Goal: Obtain resource: Obtain resource

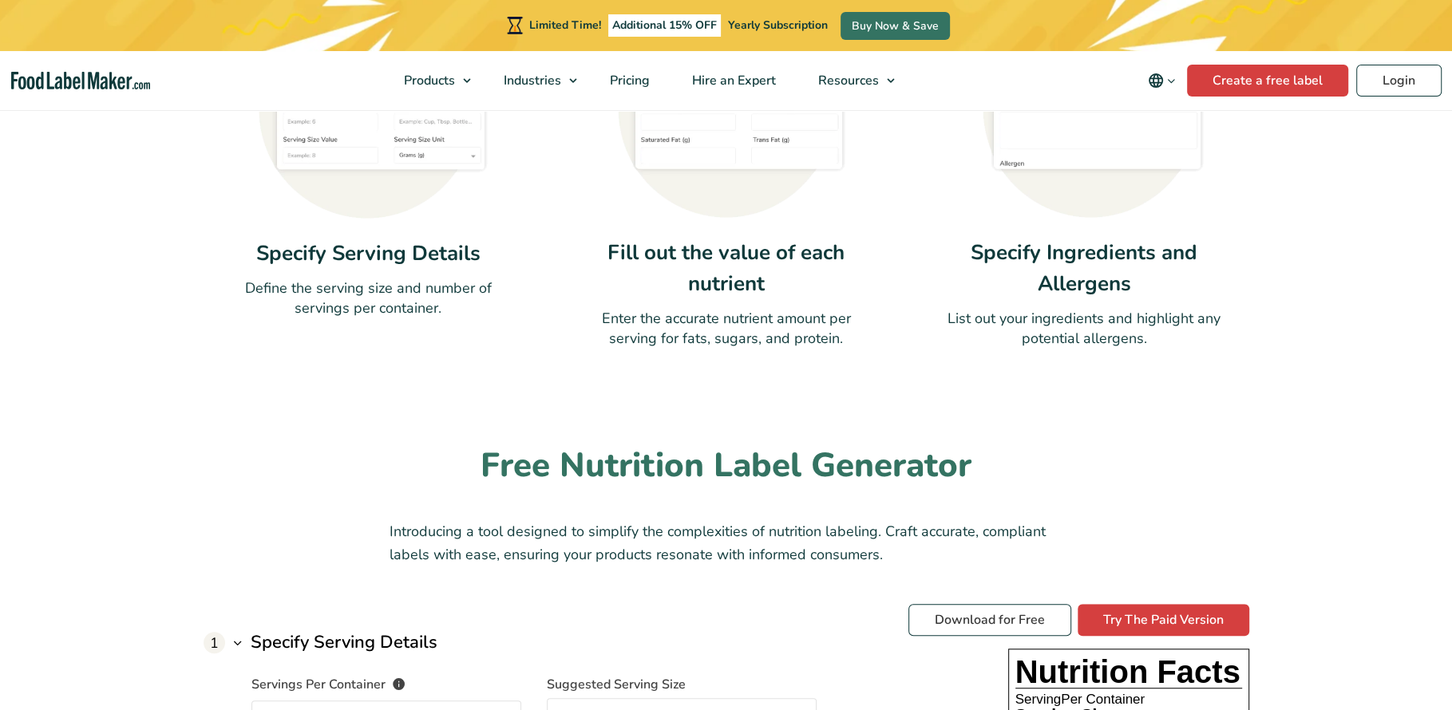
scroll to position [920, 0]
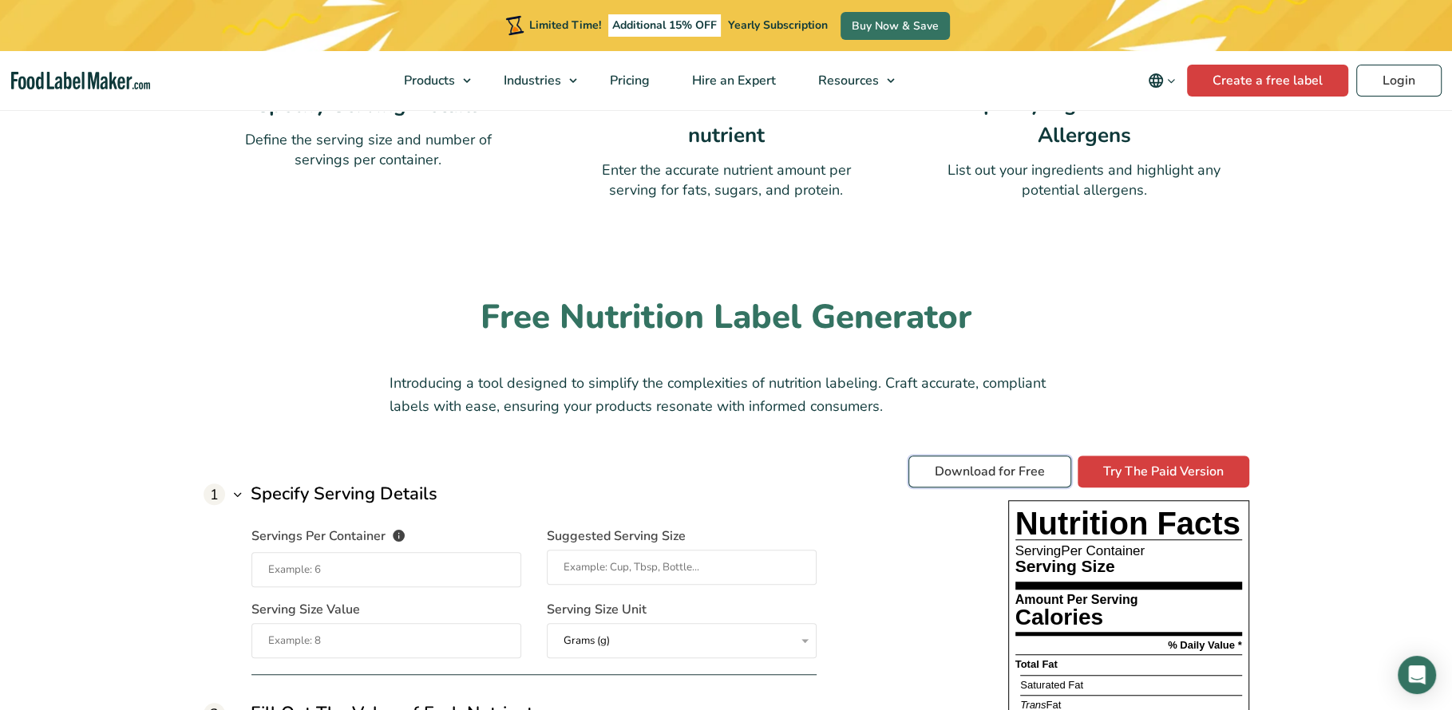
click at [994, 473] on link "Download for Free" at bounding box center [989, 472] width 163 height 32
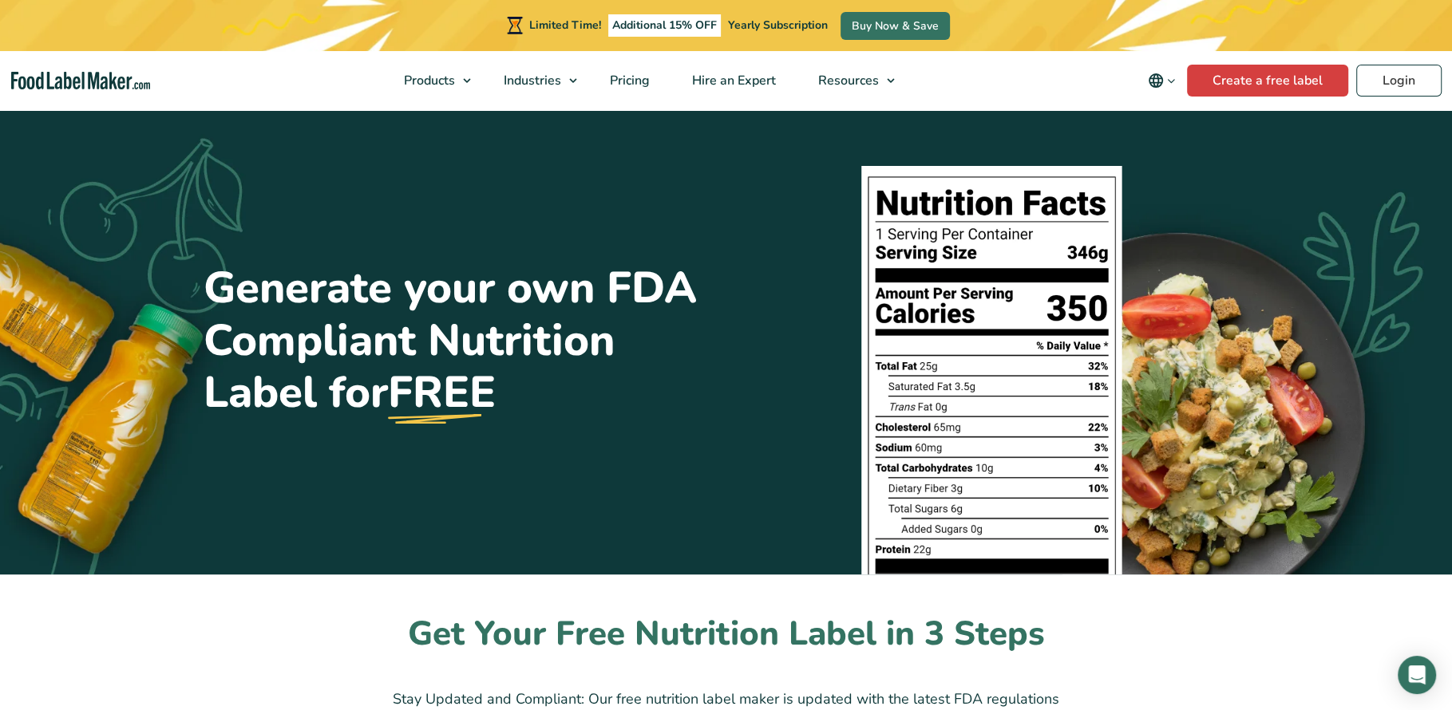
scroll to position [38, 0]
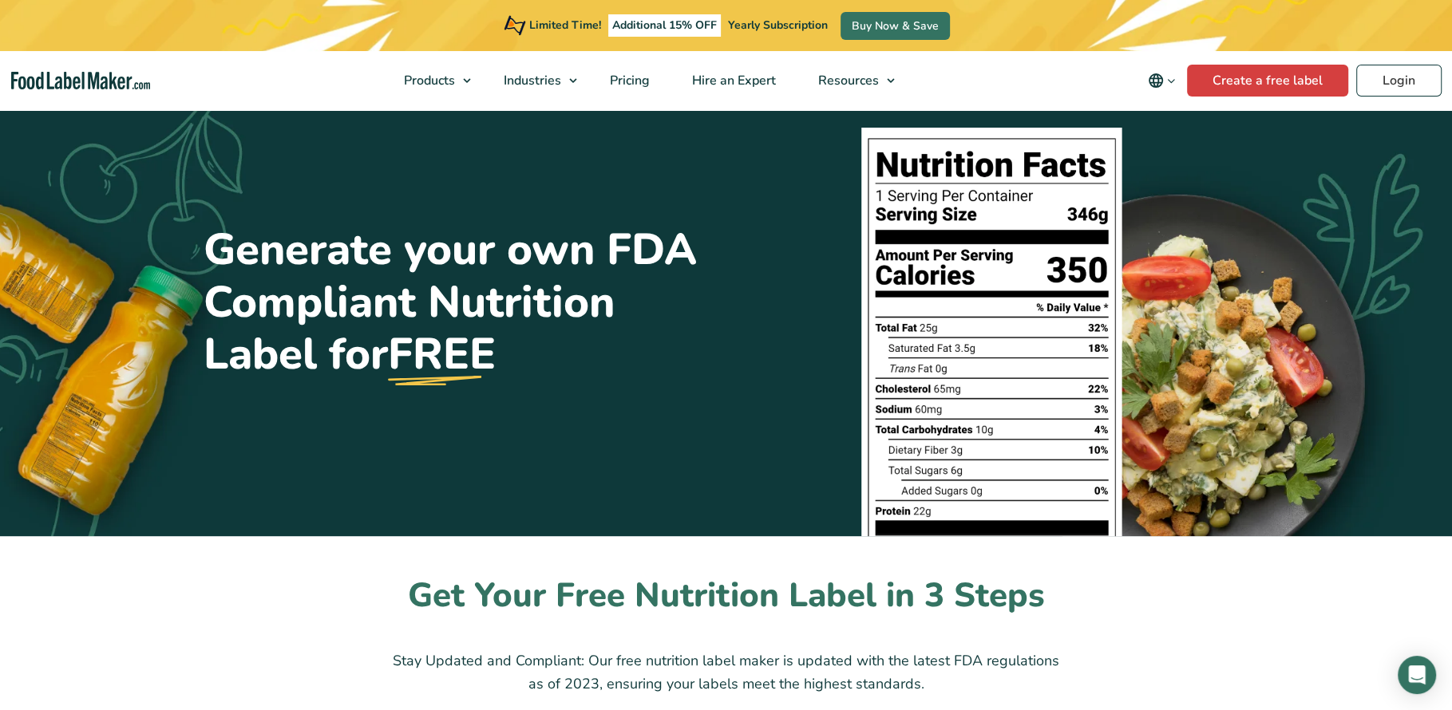
click at [340, 283] on h1 "Generate your own FDA Compliant Nutrition Label for FREE" at bounding box center [459, 302] width 511 height 156
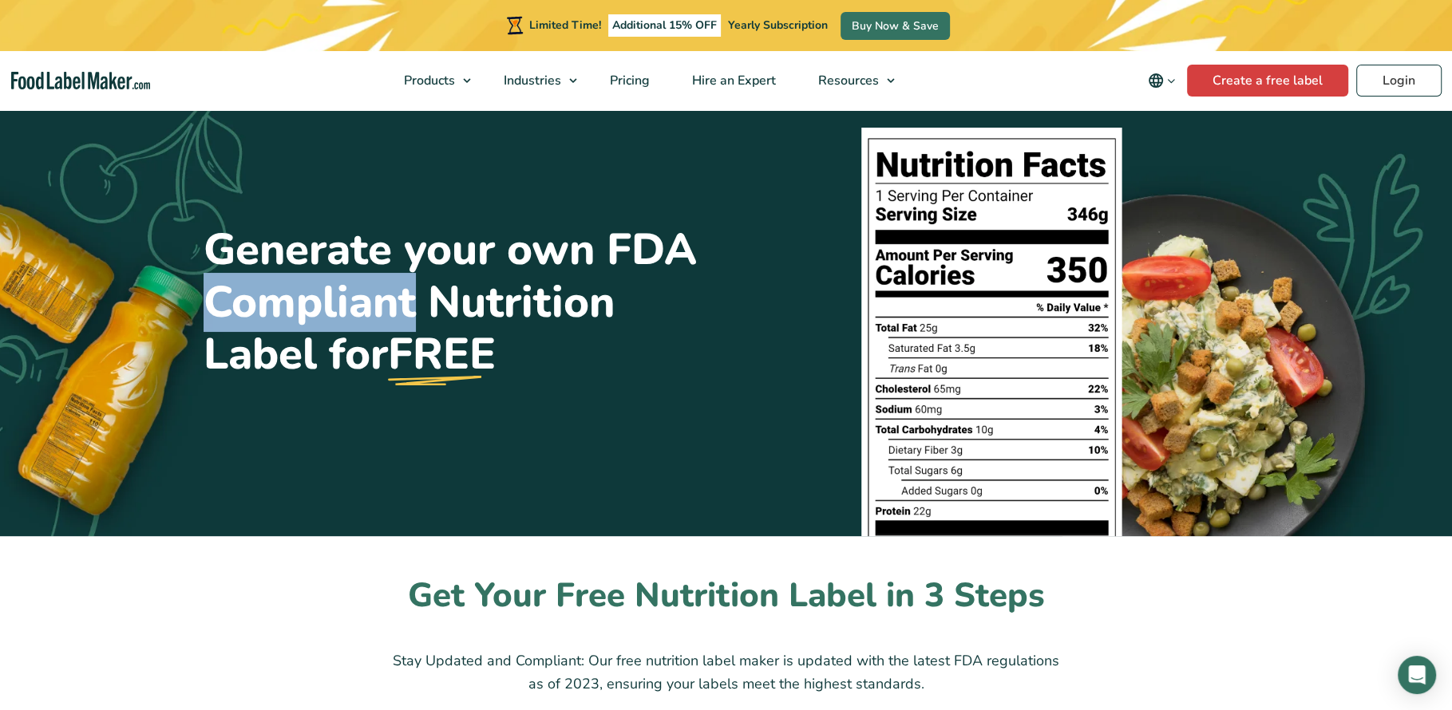
click at [340, 283] on h1 "Generate your own FDA Compliant Nutrition Label for FREE" at bounding box center [459, 302] width 511 height 156
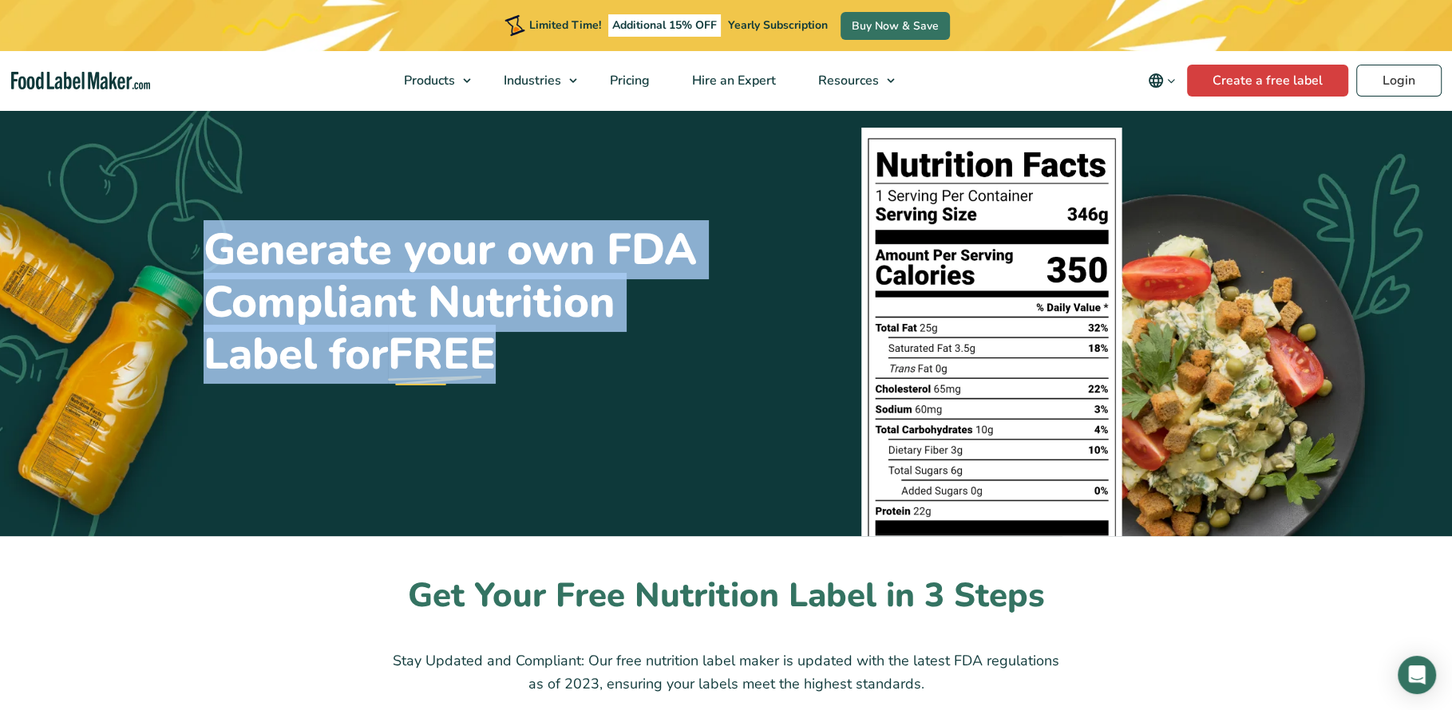
click at [386, 333] on h1 "Generate your own FDA Compliant Nutrition Label for FREE" at bounding box center [459, 302] width 511 height 156
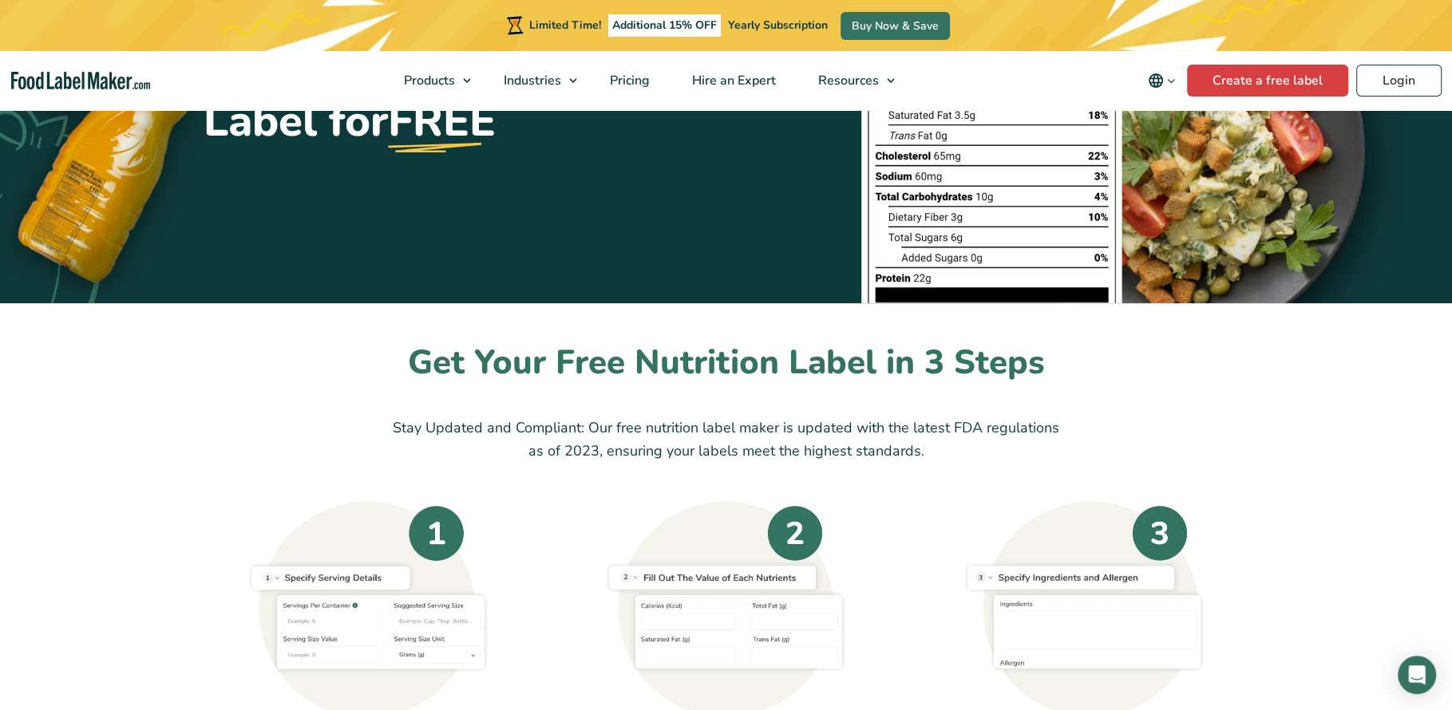
scroll to position [295, 0]
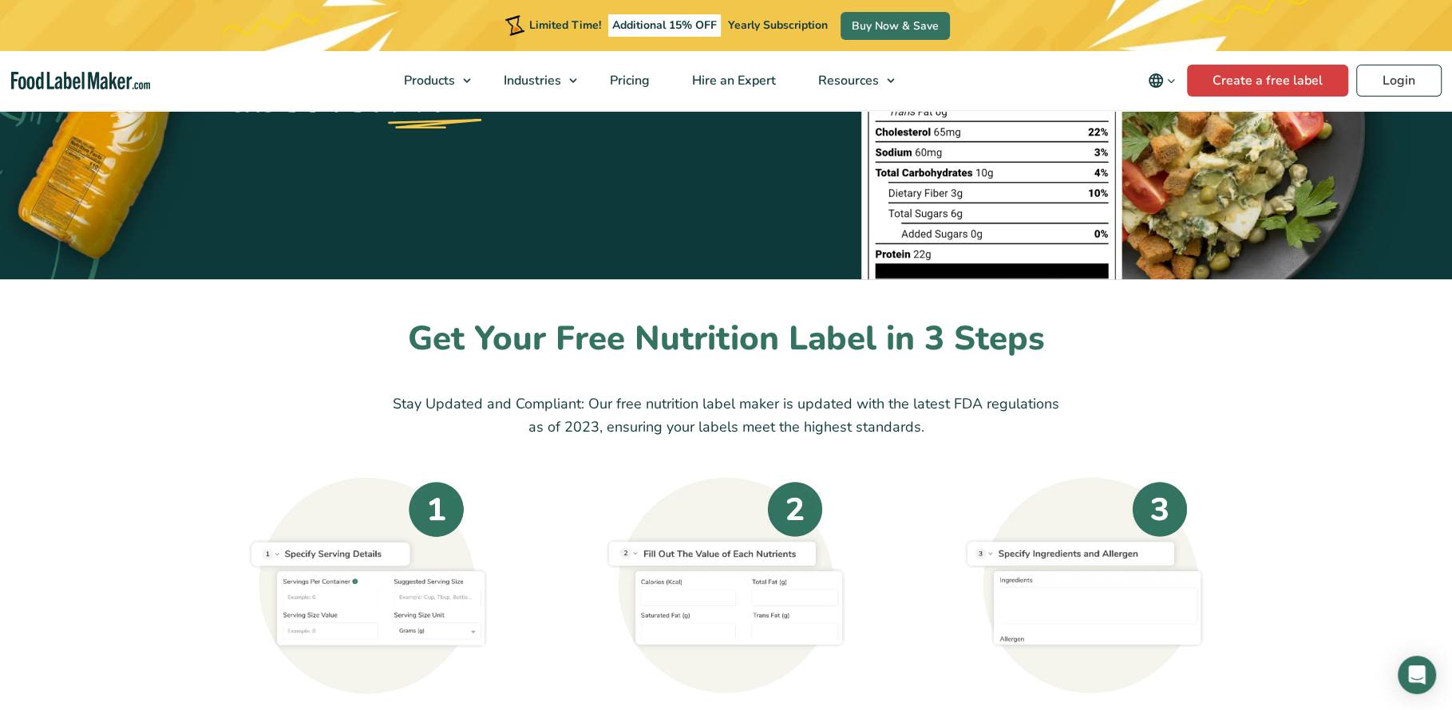
click at [323, 411] on div "Get Your Free Nutrition Label in 3 Steps Stay Updated and Compliant: Our free n…" at bounding box center [727, 572] width 1070 height 508
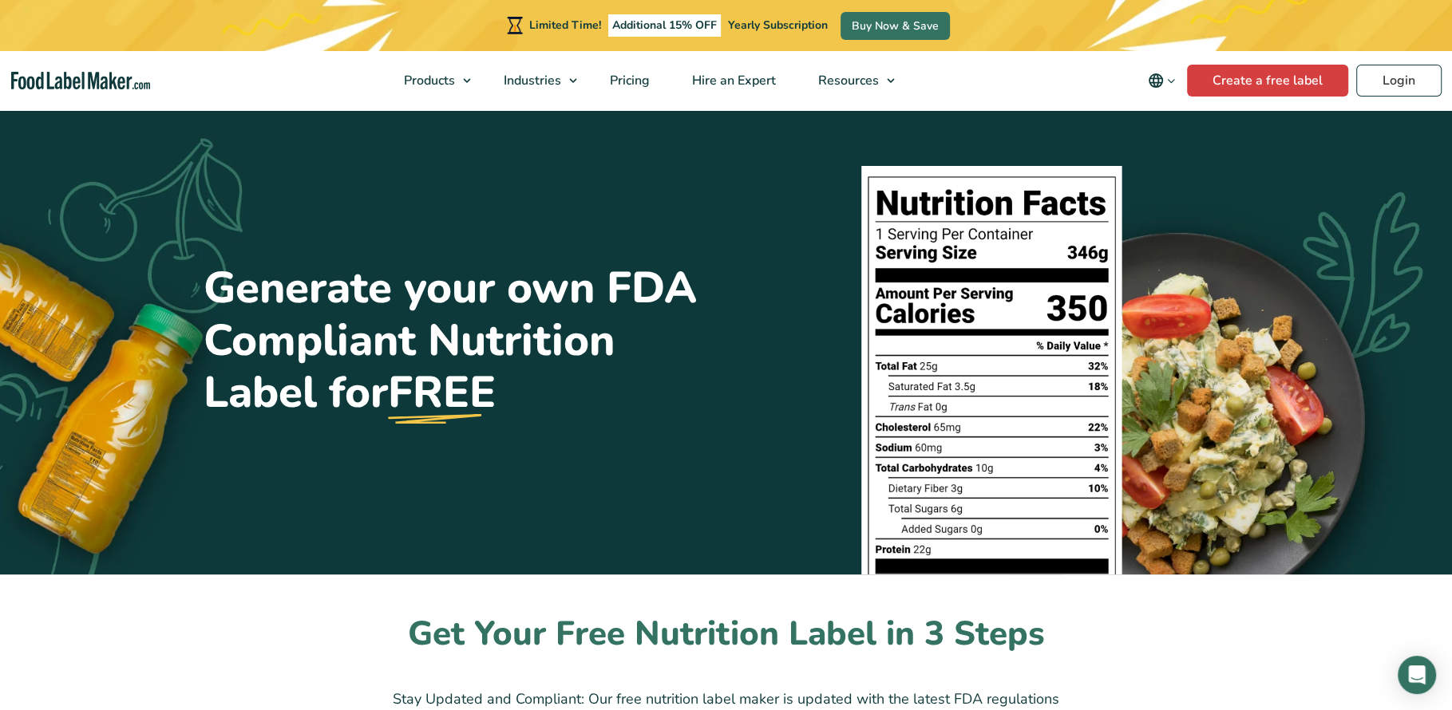
click at [291, 265] on h1 "Generate your own FDA Compliant Nutrition Label for FREE" at bounding box center [459, 341] width 511 height 156
click at [291, 266] on h1 "Generate your own FDA Compliant Nutrition Label for FREE" at bounding box center [459, 341] width 511 height 156
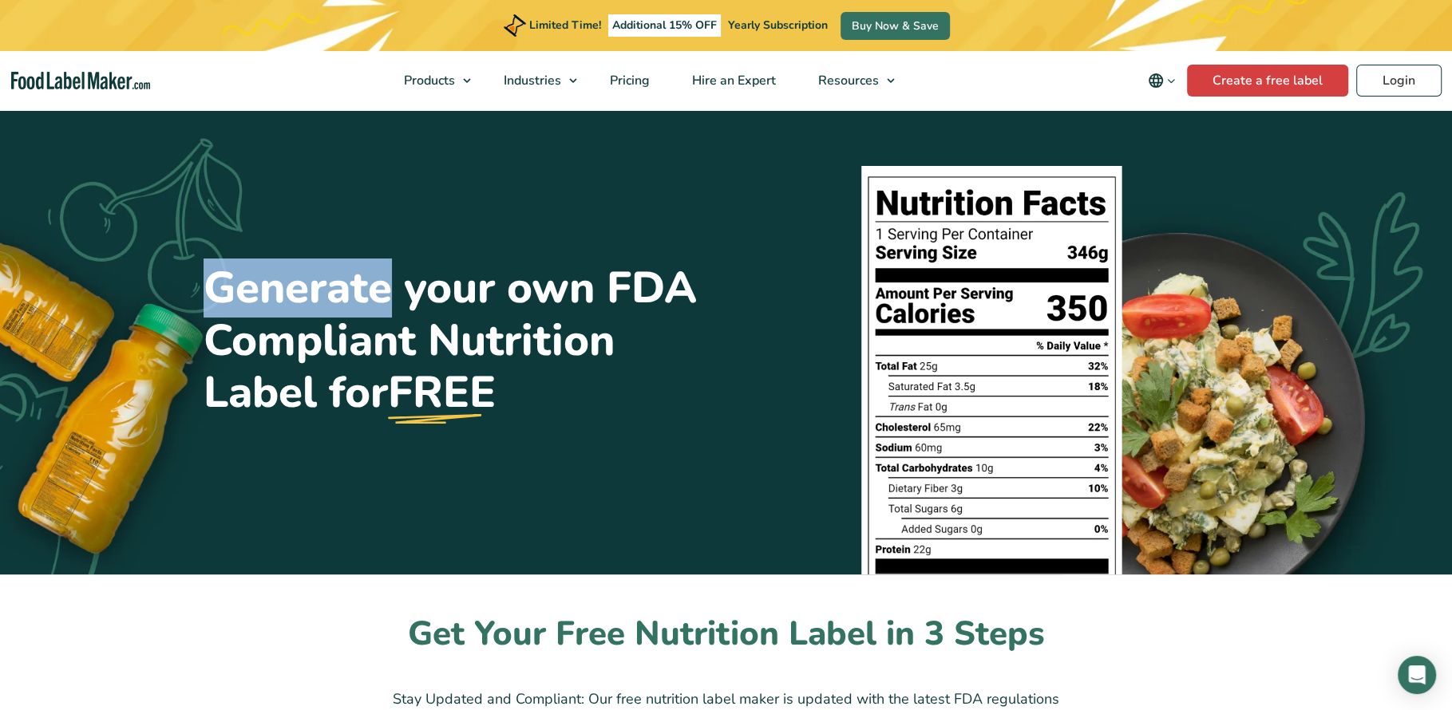
click at [291, 266] on h1 "Generate your own FDA Compliant Nutrition Label for FREE" at bounding box center [459, 341] width 511 height 156
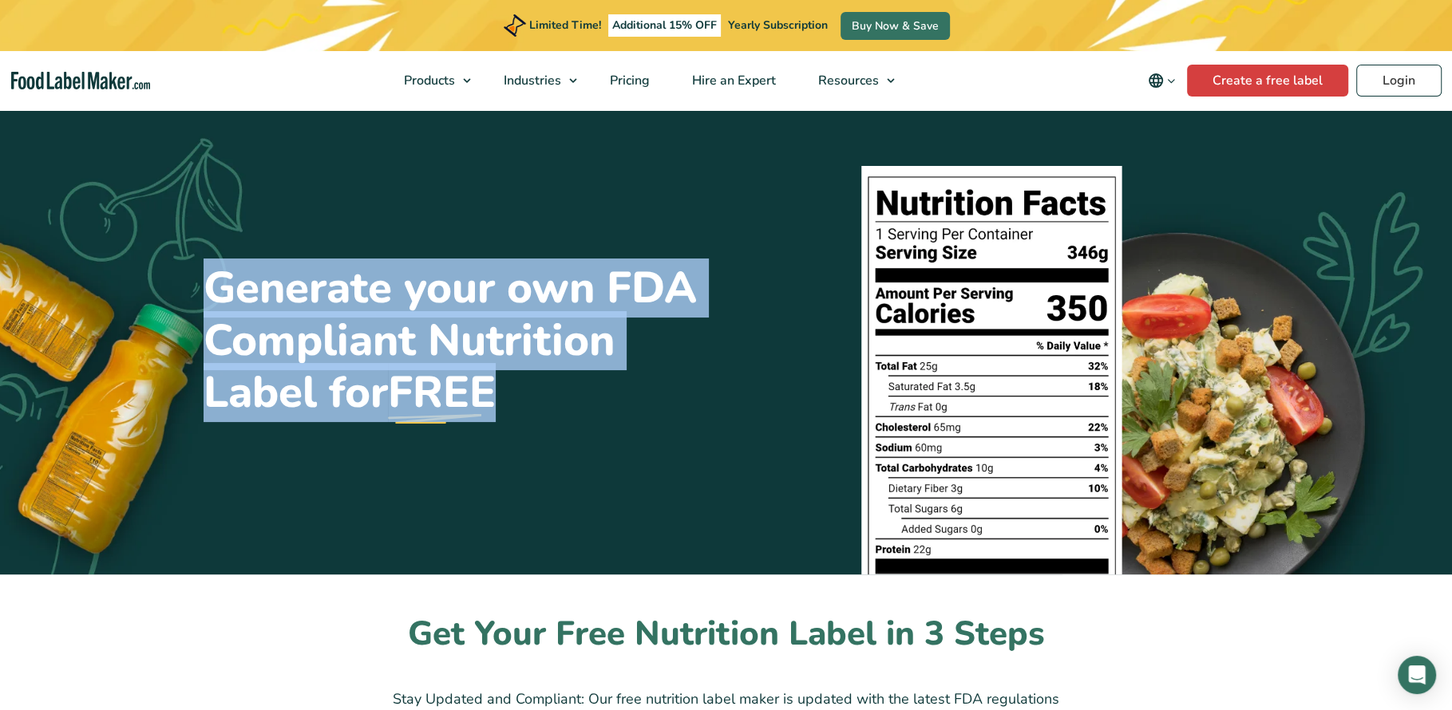
click at [291, 266] on h1 "Generate your own FDA Compliant Nutrition Label for FREE" at bounding box center [459, 341] width 511 height 156
click at [272, 292] on h1 "Generate your own FDA Compliant Nutrition Label for FREE" at bounding box center [459, 341] width 511 height 156
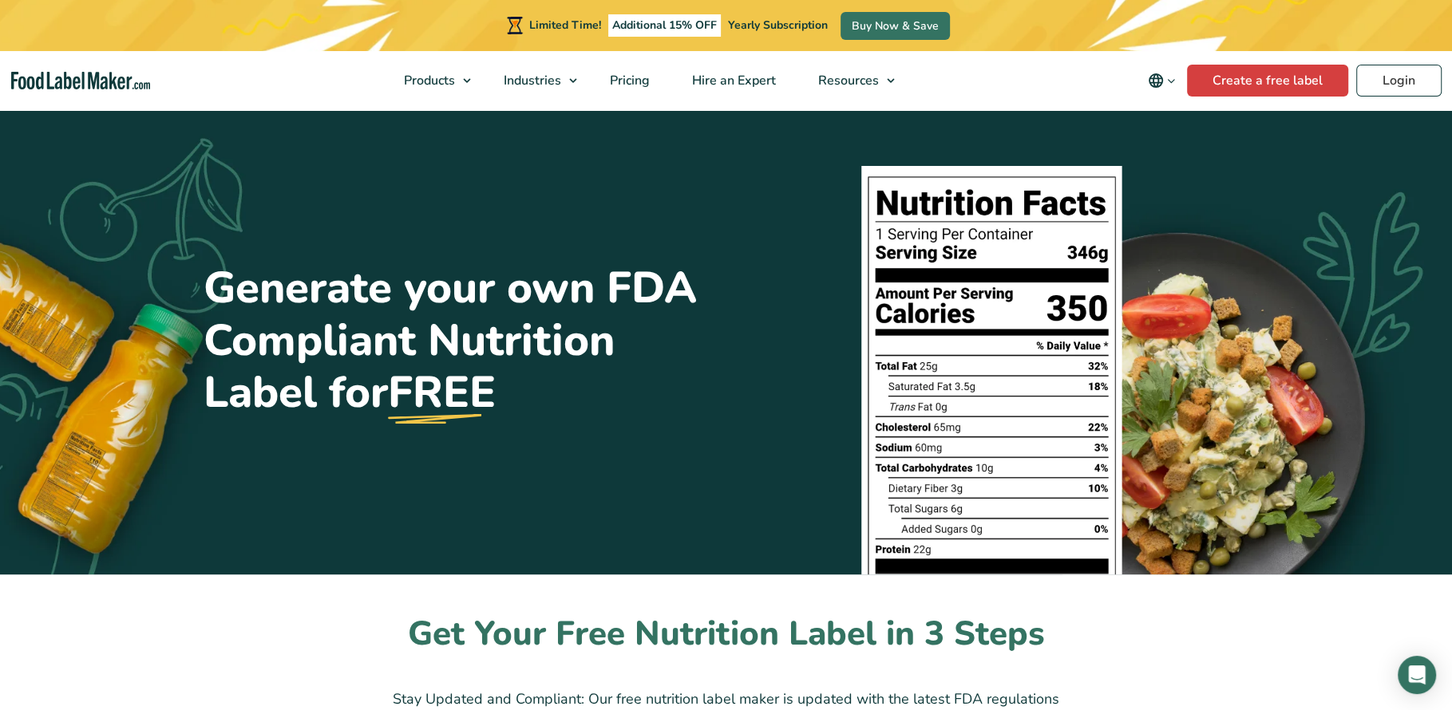
click at [267, 97] on nav "Products Food Nutrition Labelling Supplements Formulation & Labelling Industrie…" at bounding box center [726, 80] width 1452 height 59
click at [467, 330] on h1 "Generate your own FDA Compliant Nutrition Label for FREE" at bounding box center [459, 341] width 511 height 156
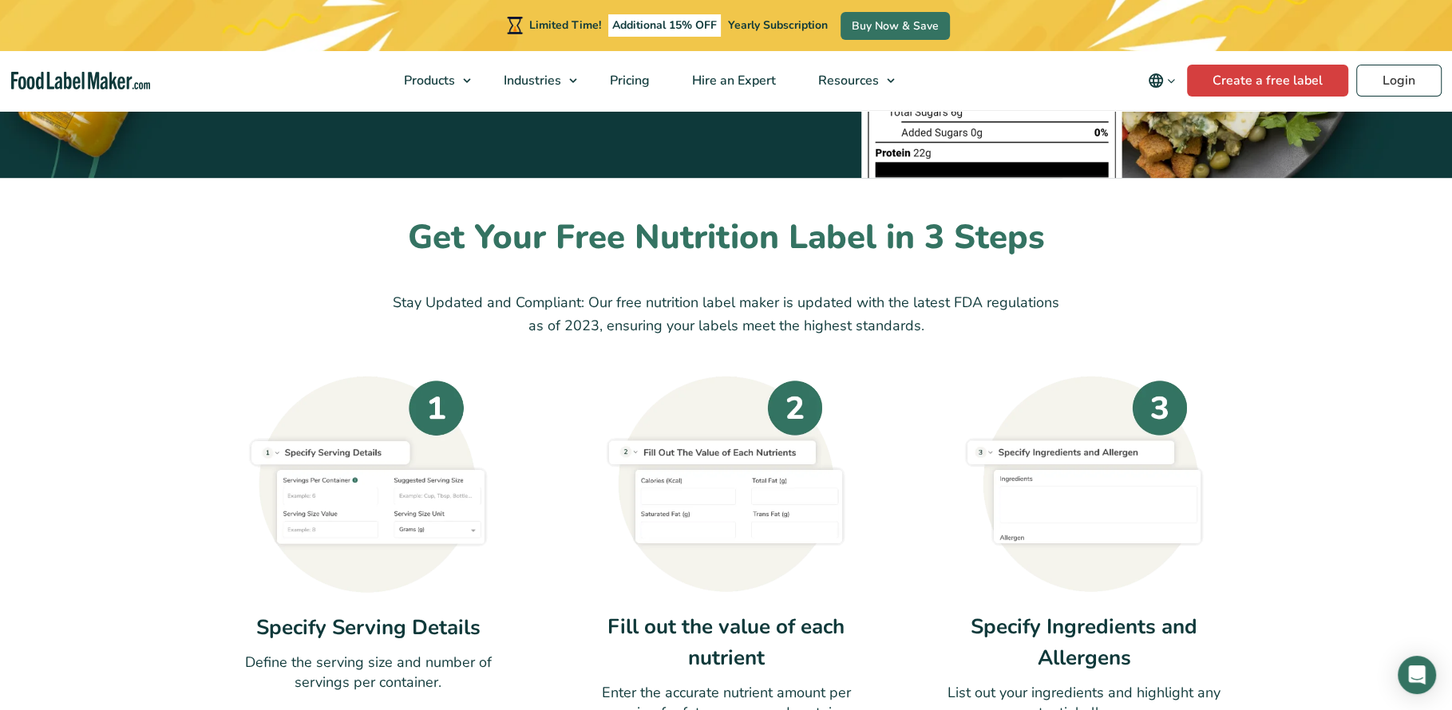
scroll to position [497, 0]
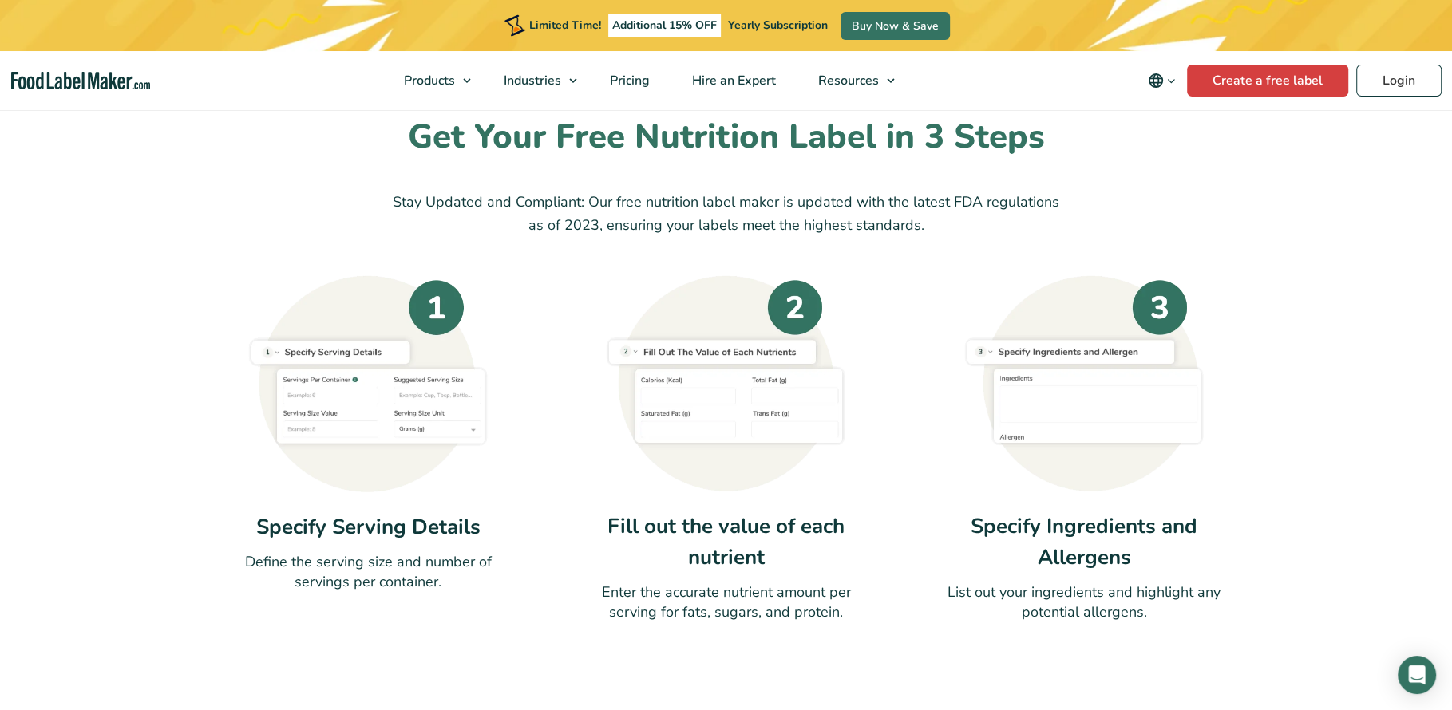
click at [229, 327] on div at bounding box center [367, 383] width 279 height 217
click at [199, 314] on div "Get Your Free Nutrition Label in 3 Steps Stay Updated and Compliant: Our free n…" at bounding box center [727, 370] width 1070 height 508
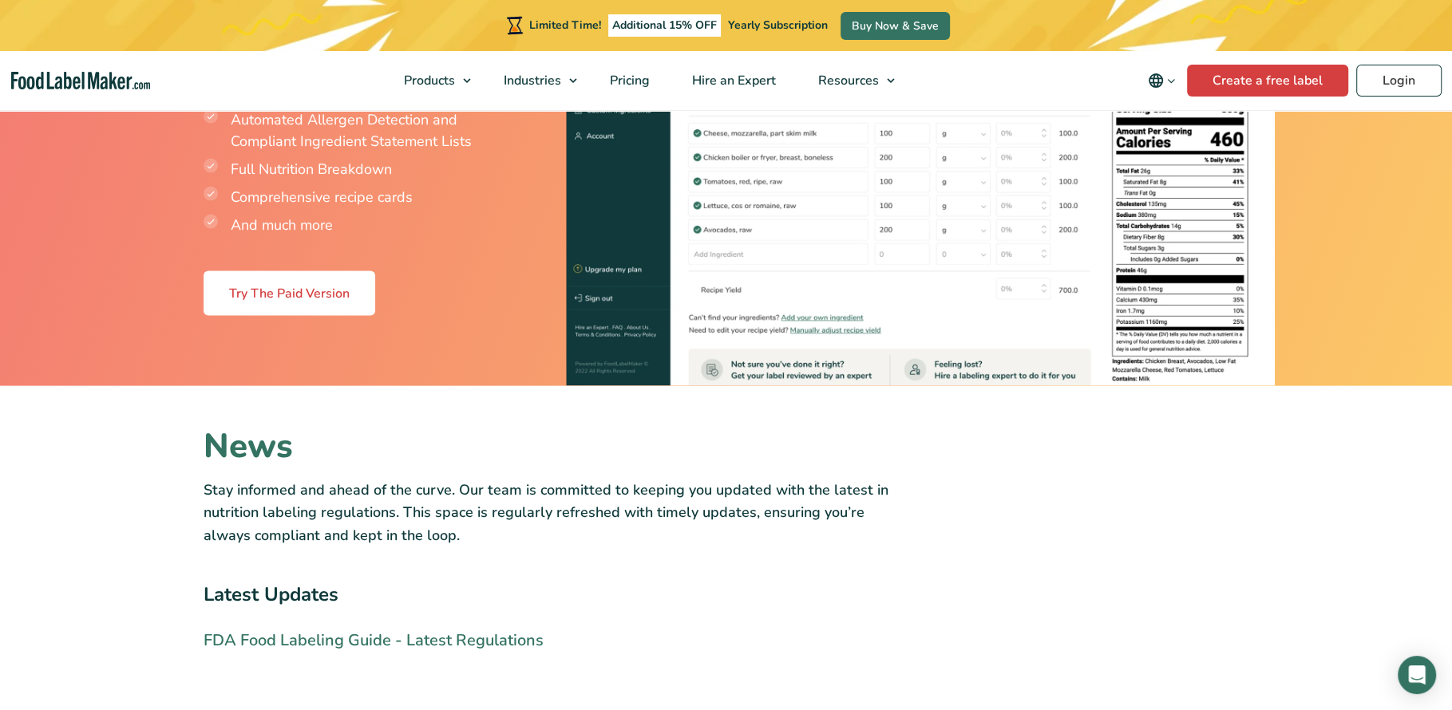
scroll to position [3545, 0]
click at [148, 710] on footer "Food Label Maker is a cloud-based software that offers powerful recipe formulat…" at bounding box center [726, 710] width 1452 height 0
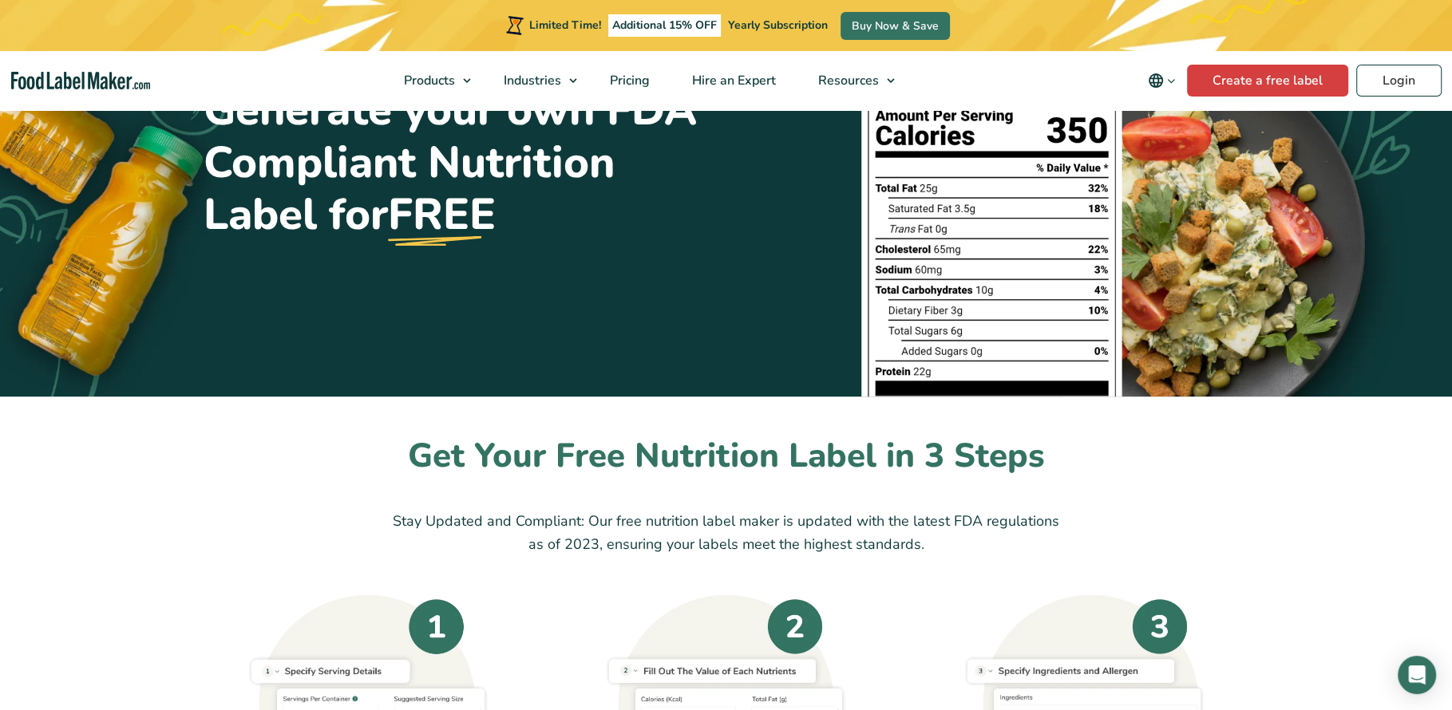
scroll to position [0, 0]
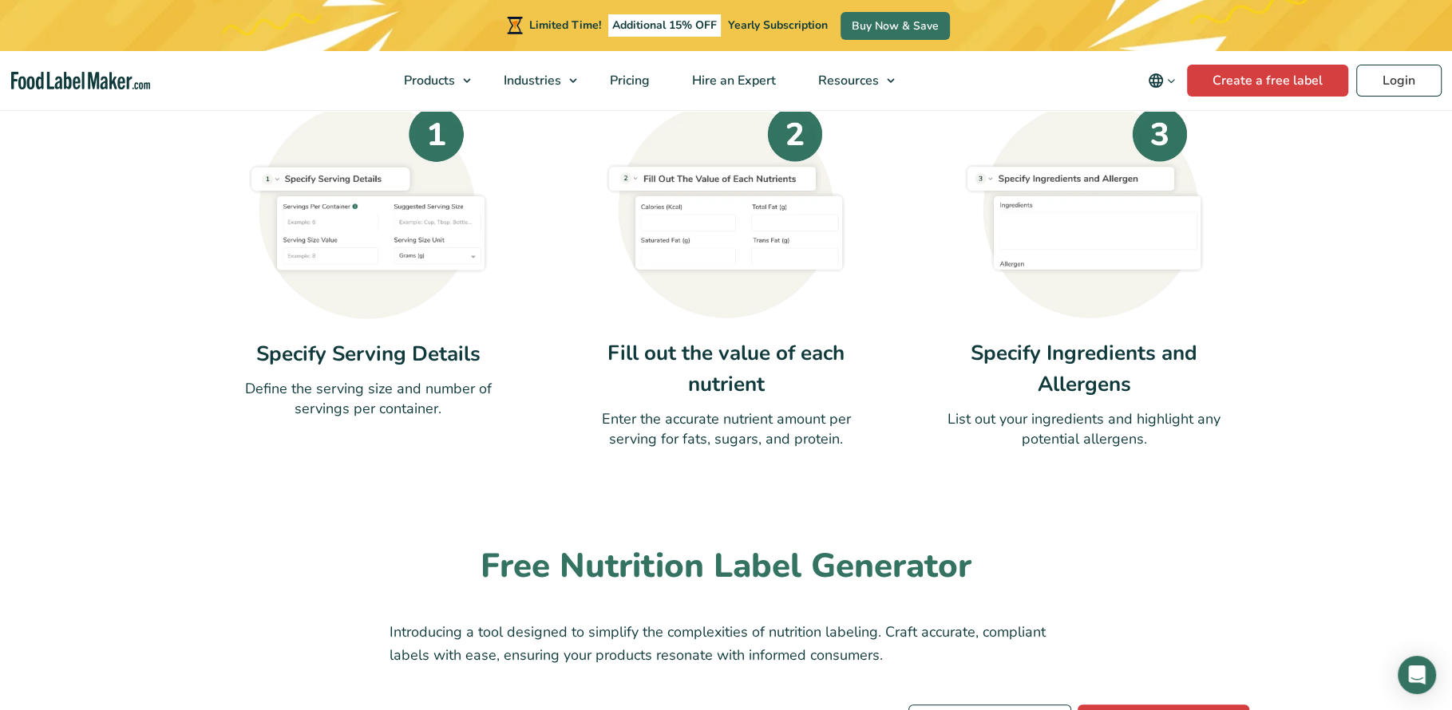
click at [207, 312] on div "Specify Serving Details Define the serving size and number of servings per cont…" at bounding box center [727, 275] width 1046 height 347
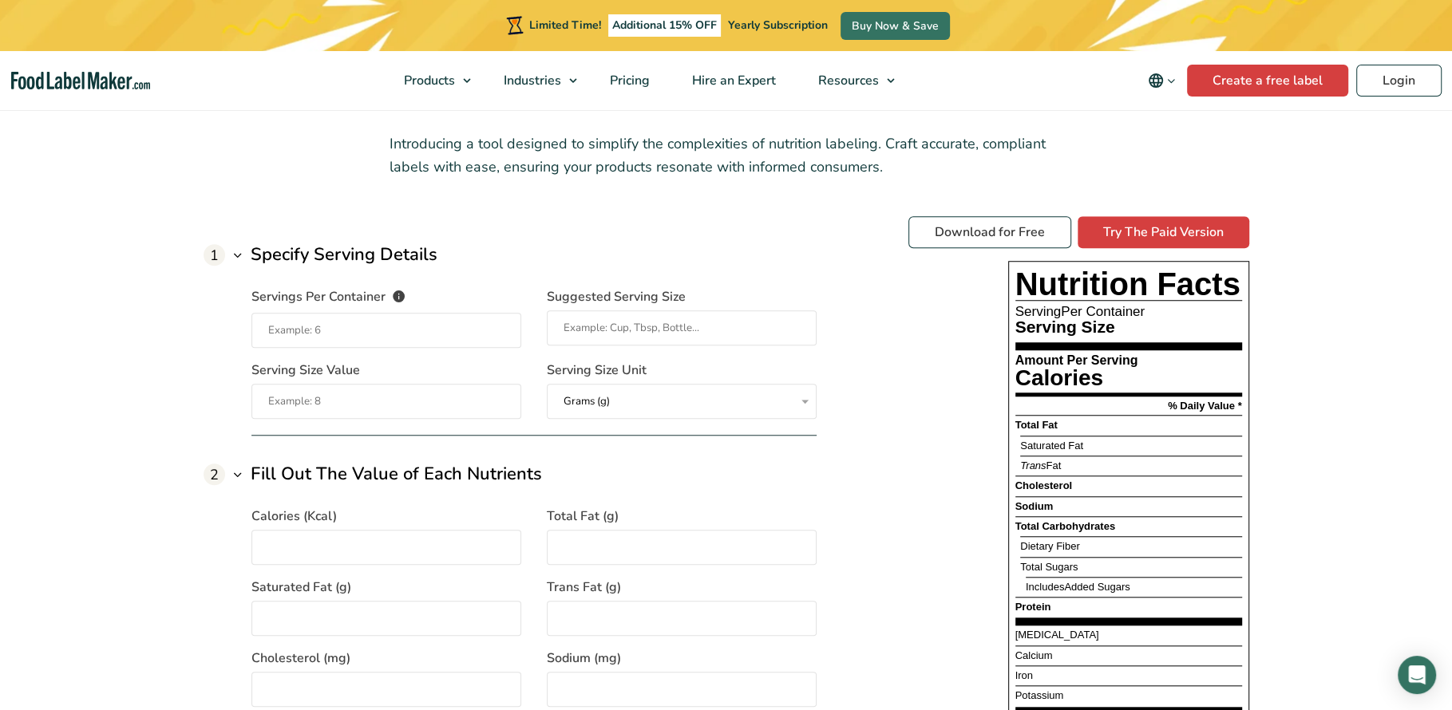
scroll to position [1125, 0]
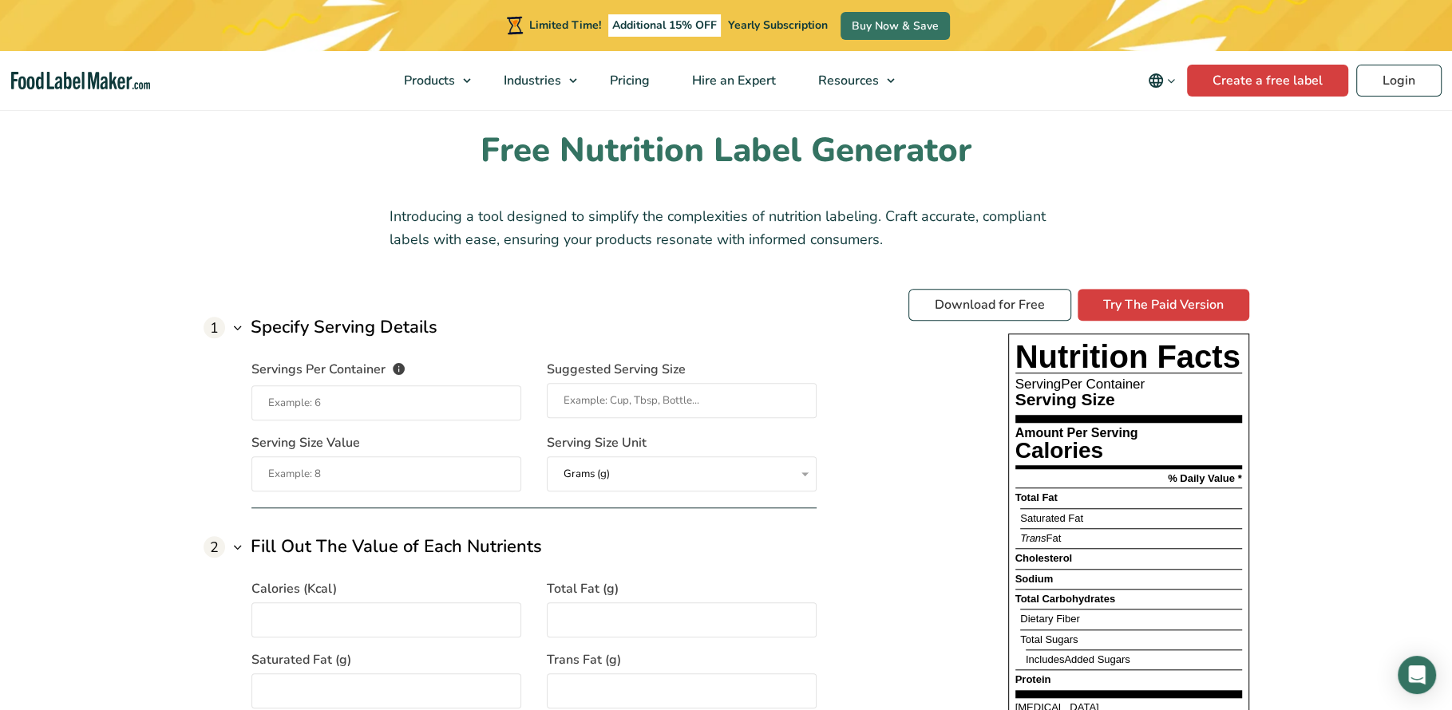
scroll to position [1087, 0]
click at [324, 169] on h2 "Free Nutrition Label Generator" at bounding box center [727, 151] width 1046 height 44
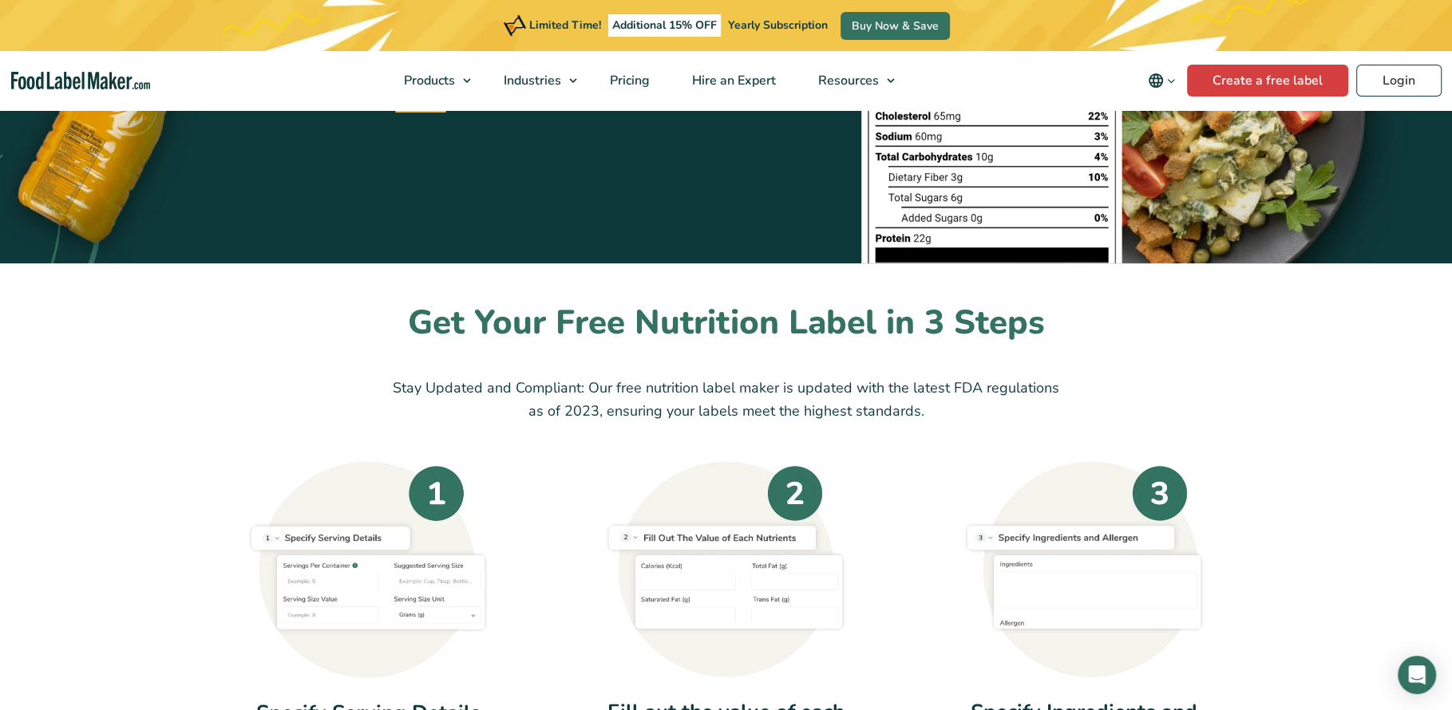
scroll to position [392, 0]
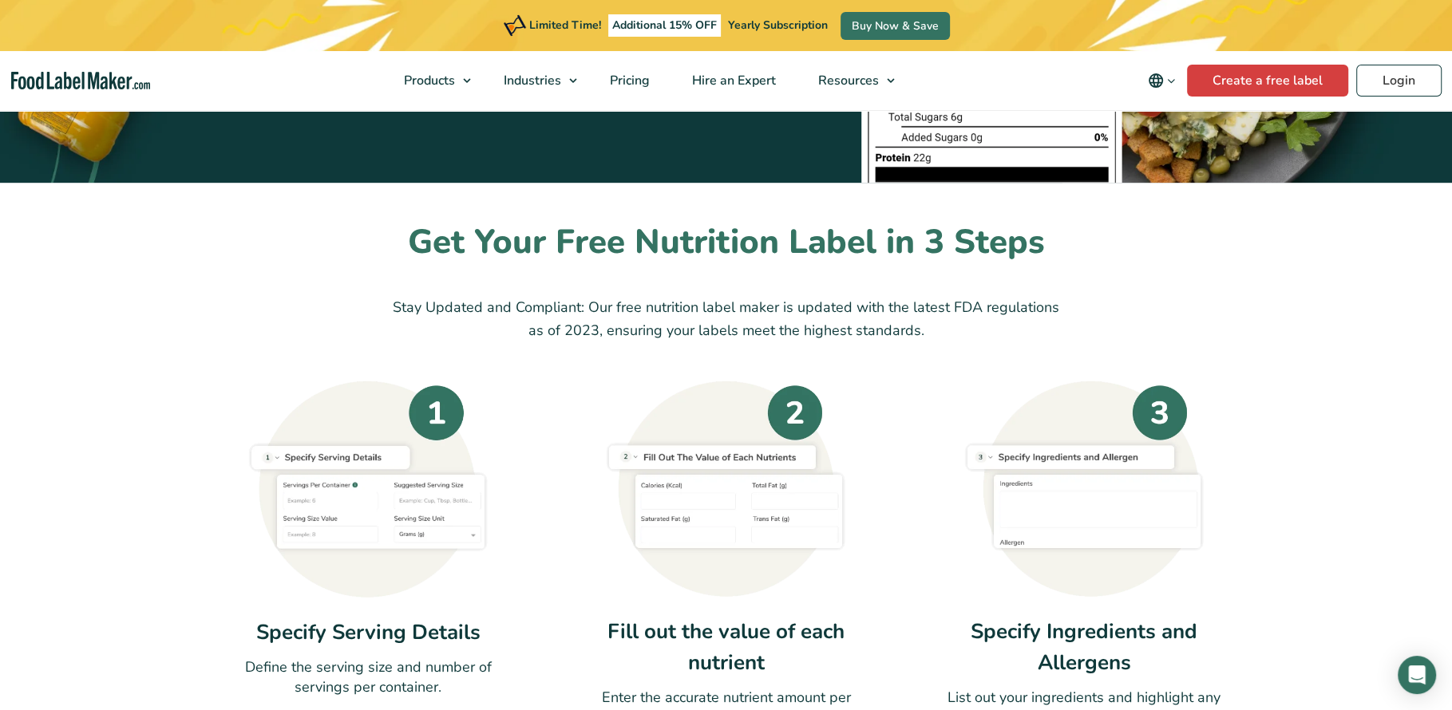
click at [322, 282] on div "Get Your Free Nutrition Label in 3 Steps Stay Updated and Compliant: Our free n…" at bounding box center [727, 475] width 1070 height 508
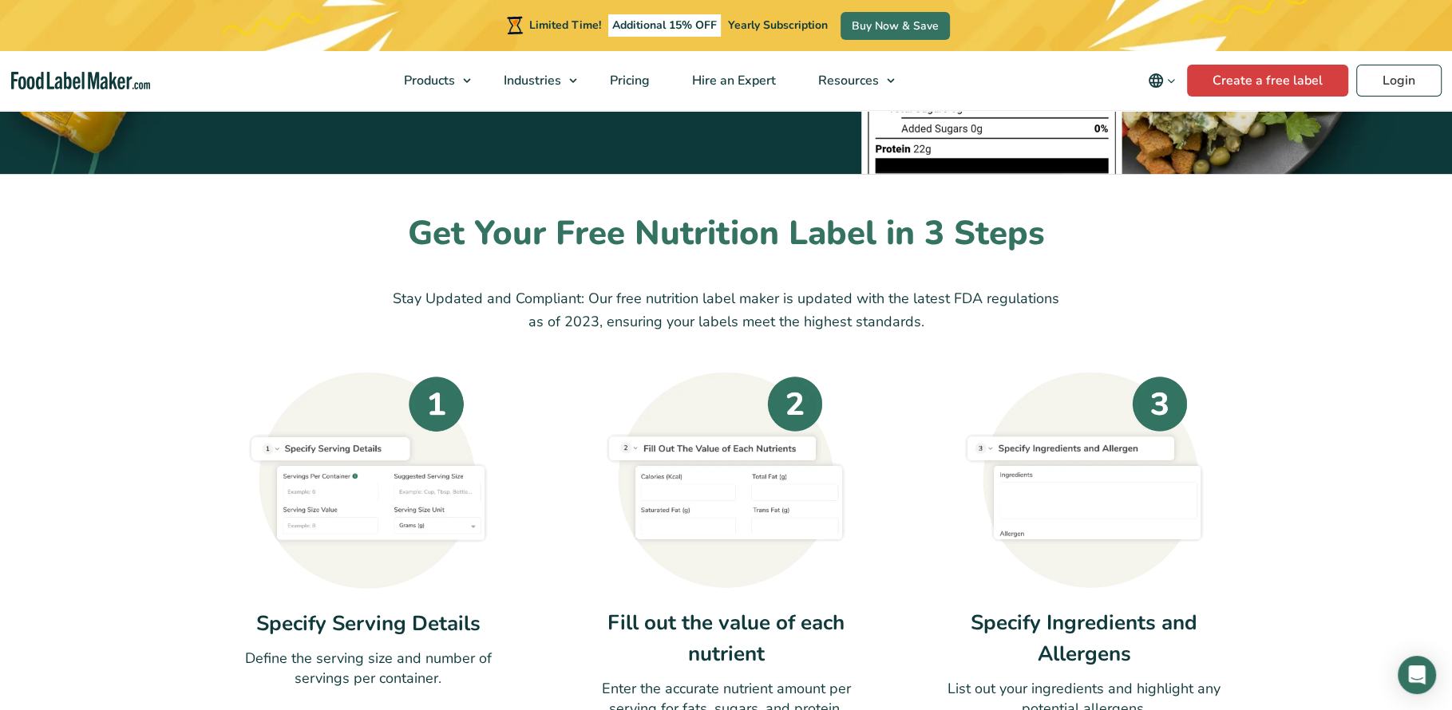
scroll to position [242, 0]
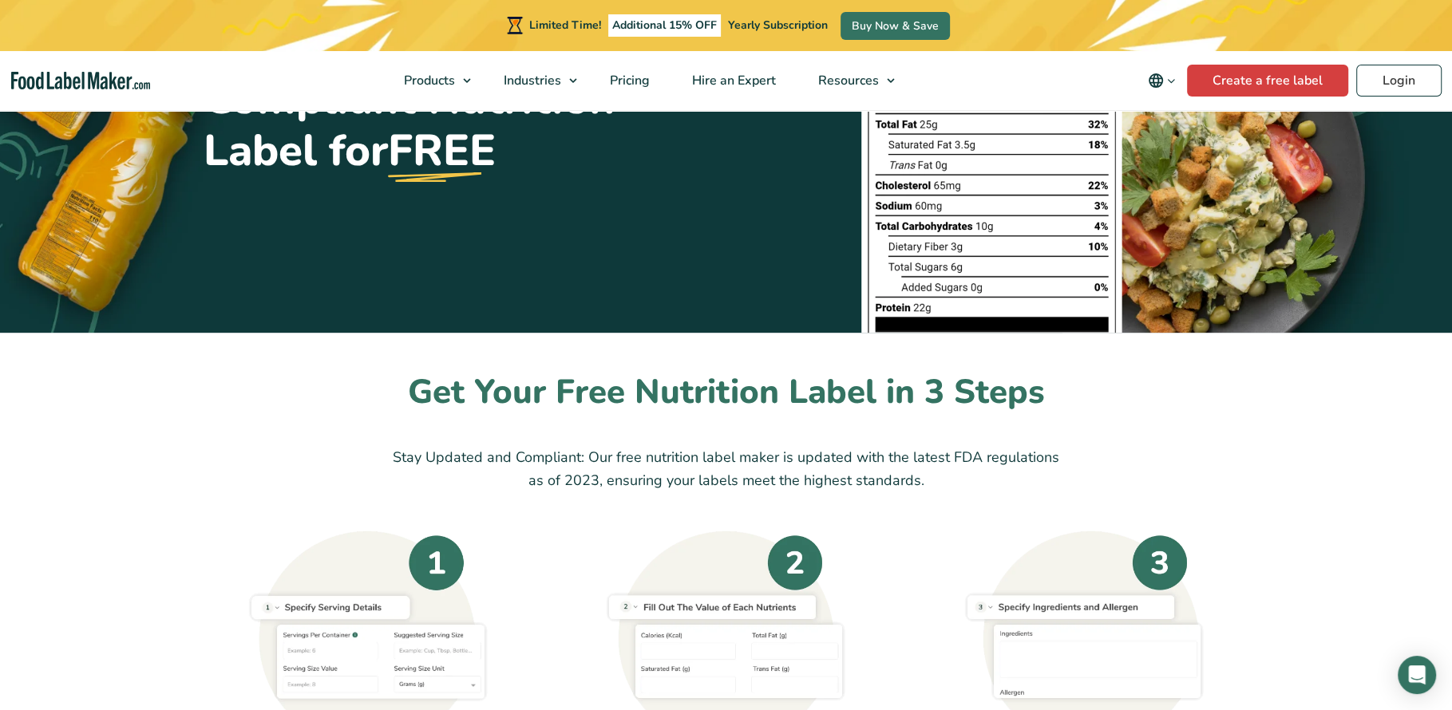
click at [331, 401] on h2 "Get Your Free Nutrition Label in 3 Steps" at bounding box center [727, 393] width 1046 height 44
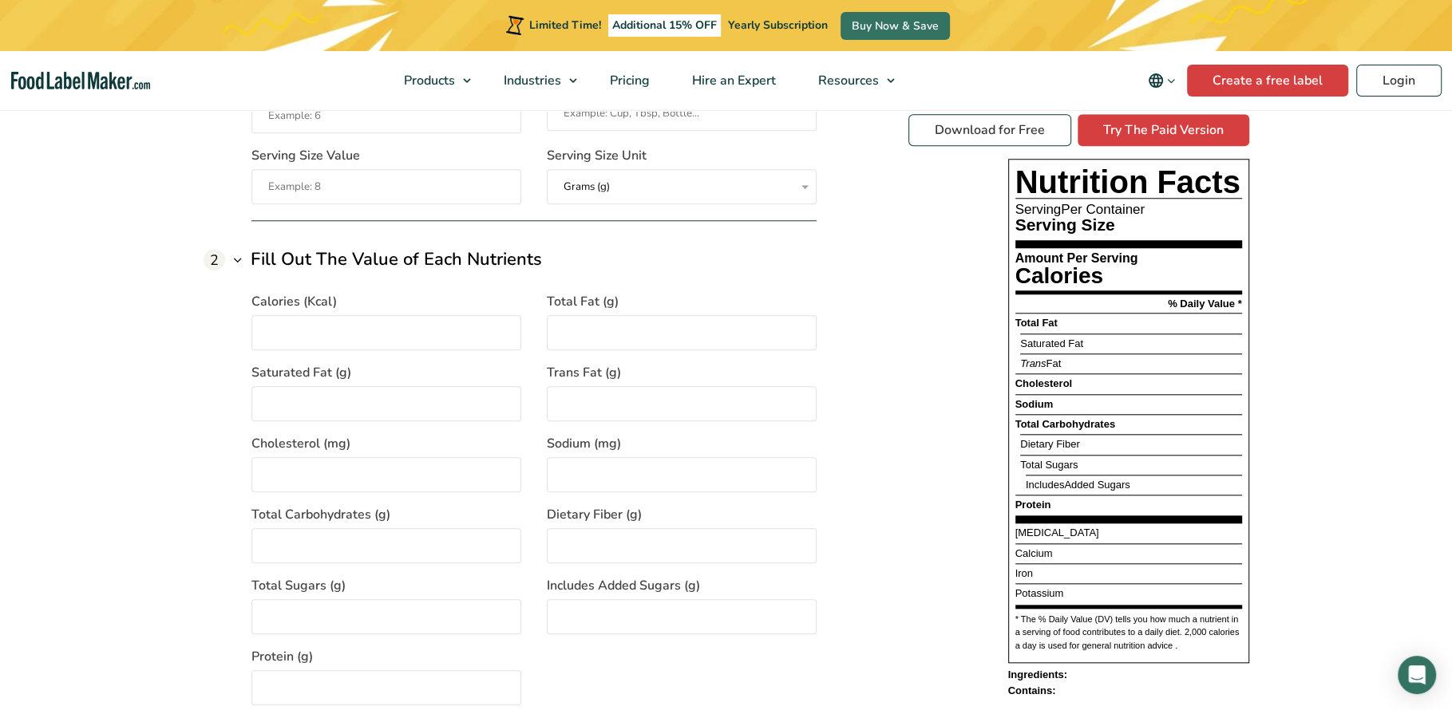
scroll to position [995, 0]
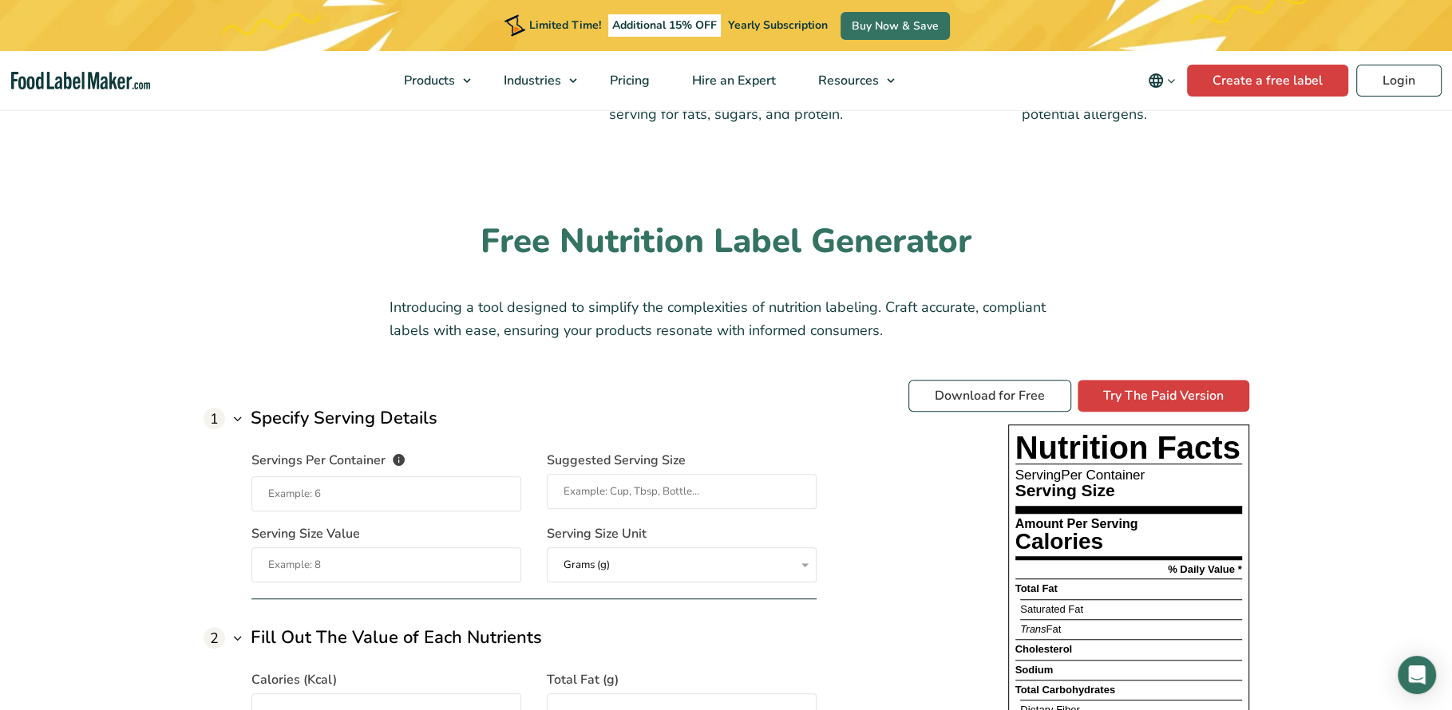
click at [939, 334] on p "Introducing a tool designed to simplify the complexities of nutrition labeling.…" at bounding box center [726, 319] width 673 height 46
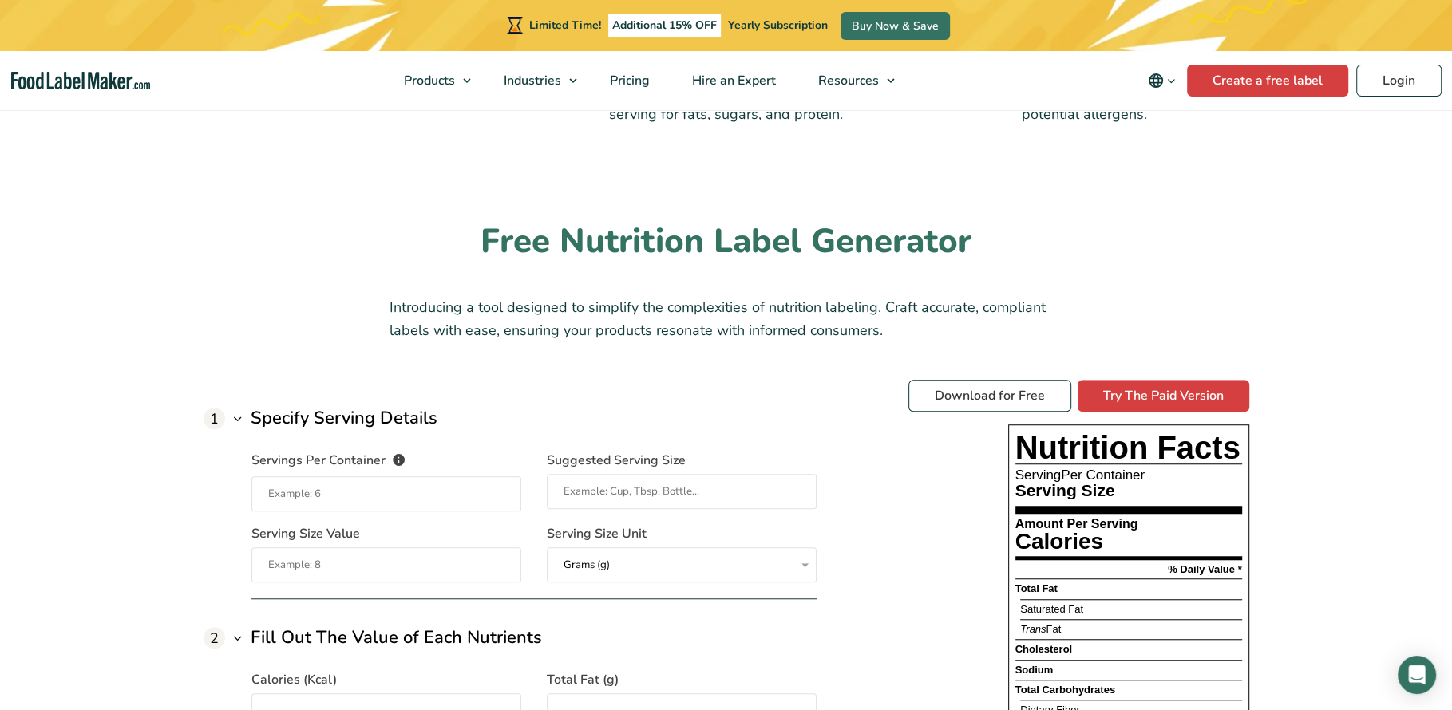
click at [283, 259] on h2 "Free Nutrition Label Generator" at bounding box center [727, 242] width 1046 height 44
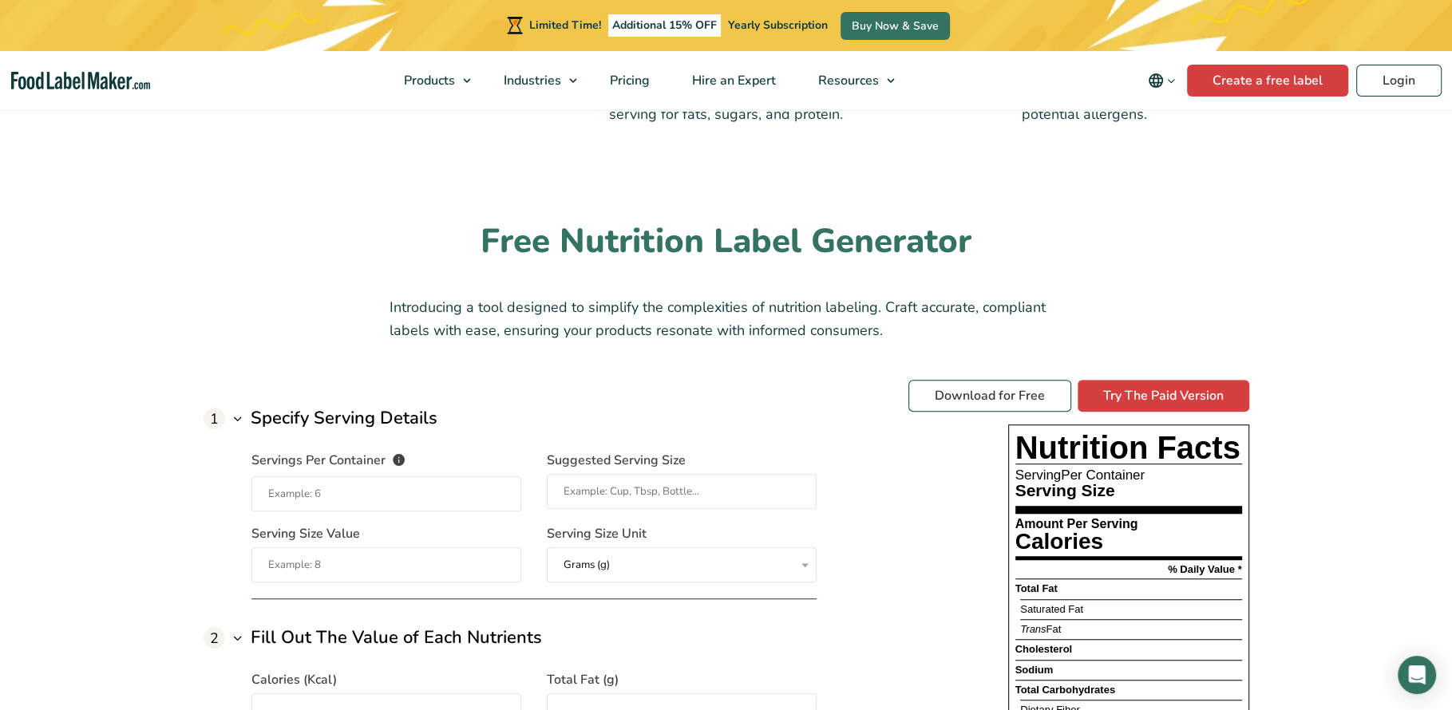
click at [378, 225] on h2 "Free Nutrition Label Generator" at bounding box center [727, 242] width 1046 height 44
click at [305, 232] on h2 "Free Nutrition Label Generator" at bounding box center [727, 242] width 1046 height 44
click at [300, 231] on h2 "Free Nutrition Label Generator" at bounding box center [727, 242] width 1046 height 44
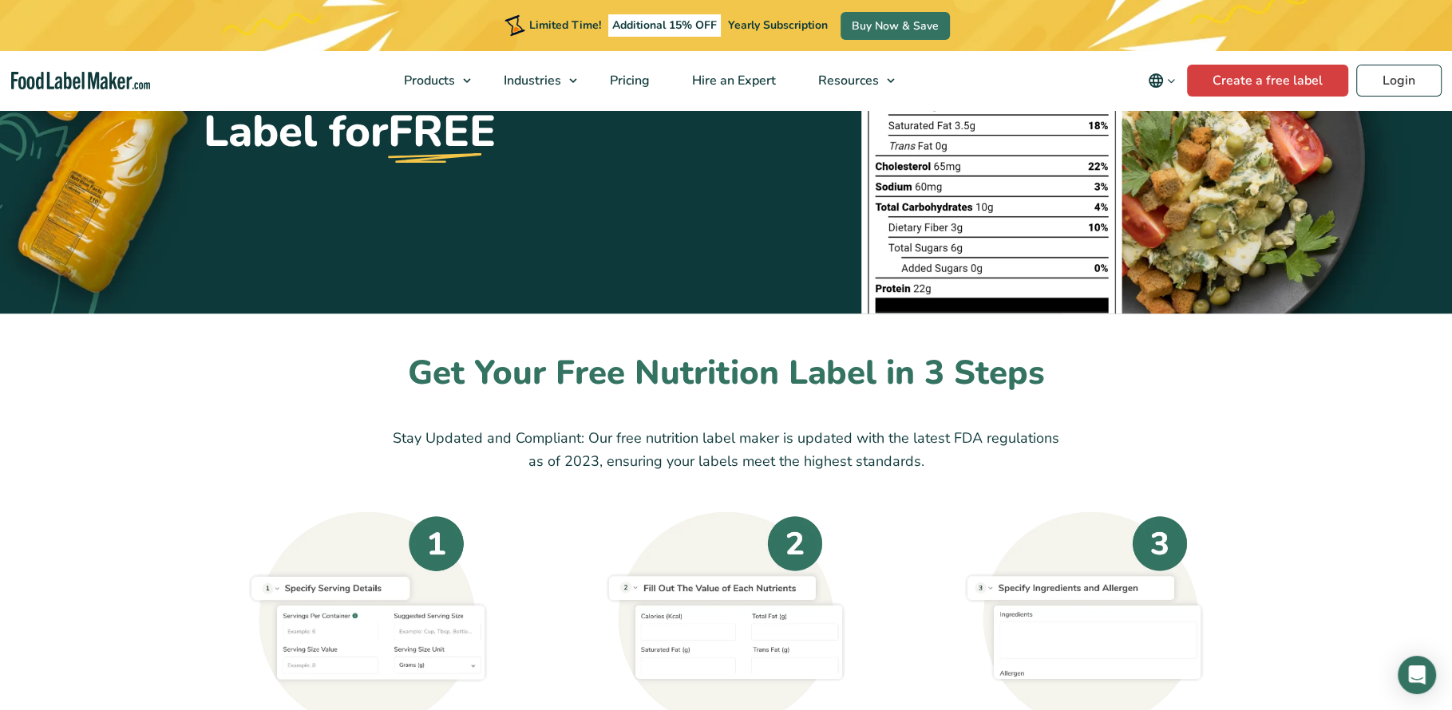
scroll to position [657, 0]
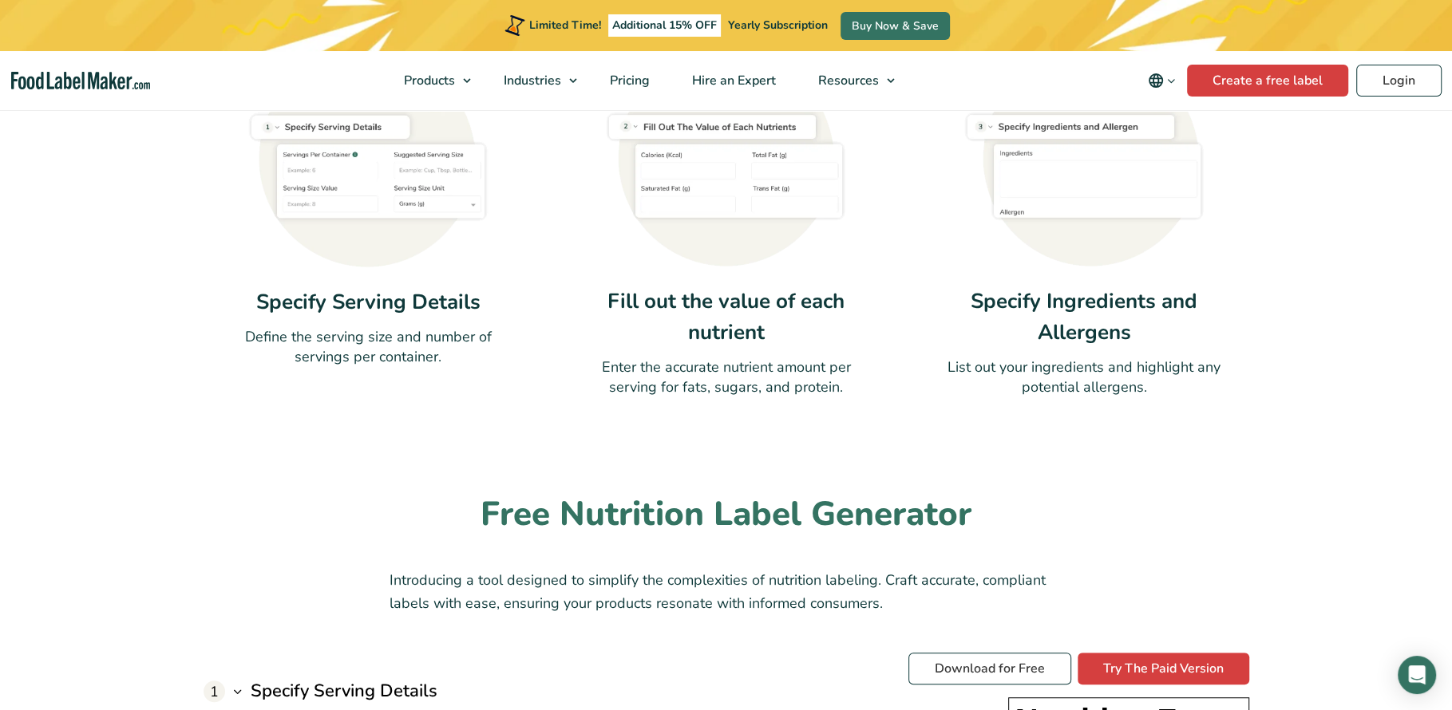
scroll to position [0, 0]
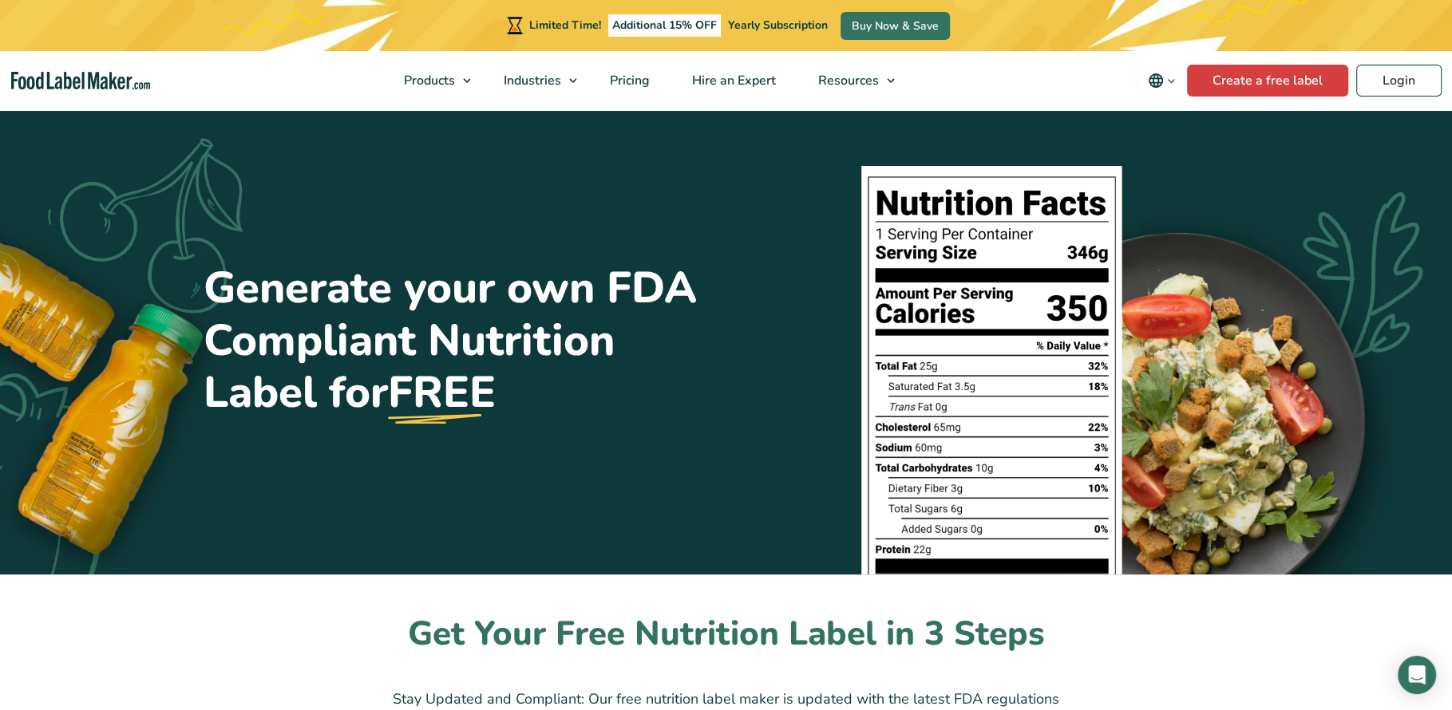
click at [390, 320] on h1 "Generate your own FDA Compliant Nutrition Label for FREE" at bounding box center [459, 341] width 511 height 156
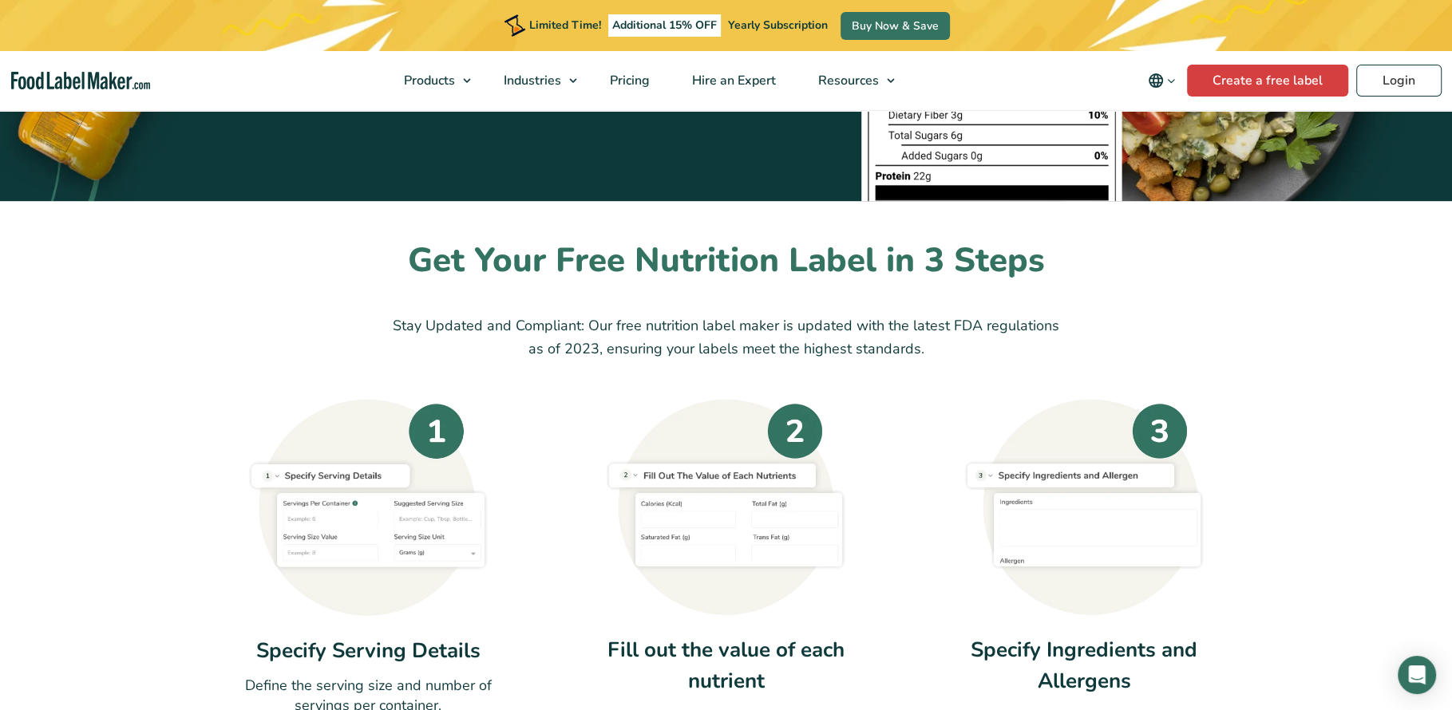
scroll to position [516, 0]
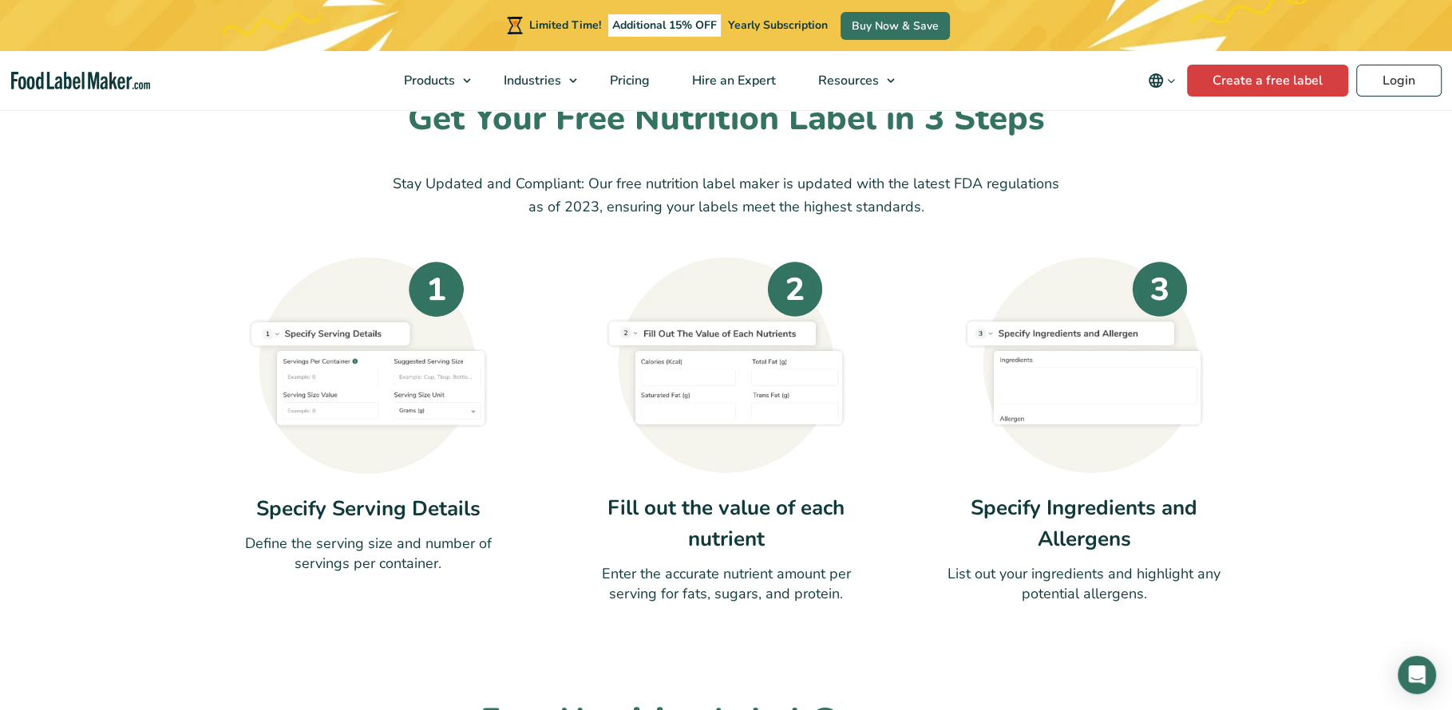
click at [265, 200] on div "Get Your Free Nutrition Label in 3 Steps Stay Updated and Compliant: Our free n…" at bounding box center [727, 351] width 1070 height 508
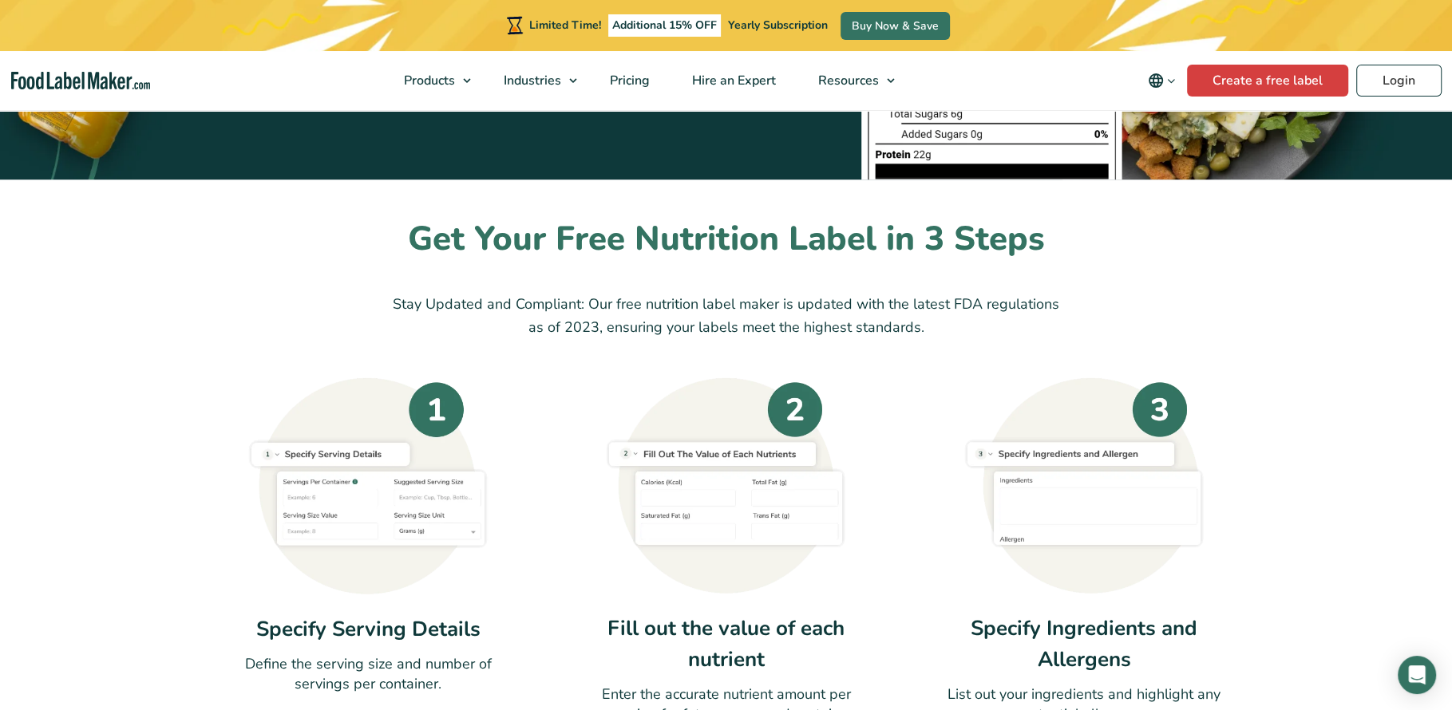
scroll to position [430, 0]
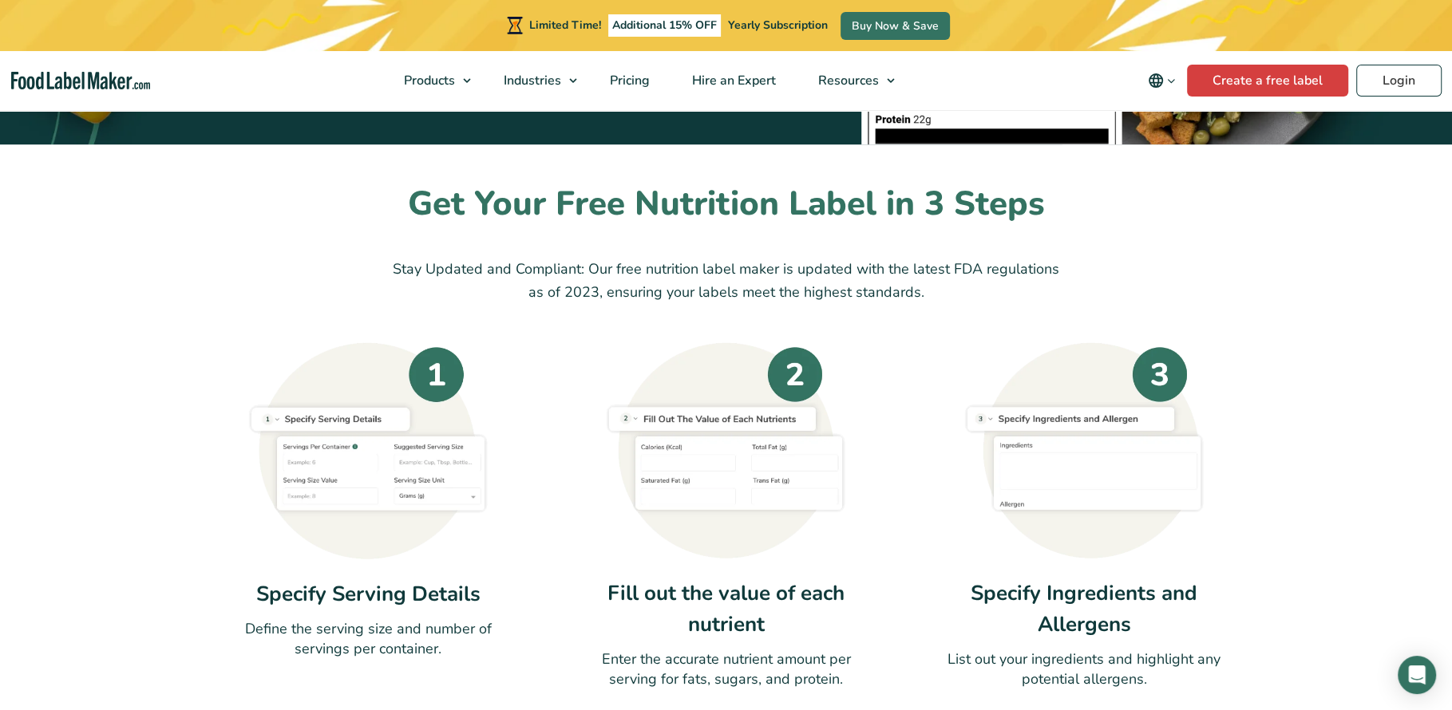
click at [243, 304] on div "Get Your Free Nutrition Label in 3 Steps Stay Updated and Compliant: Our free n…" at bounding box center [727, 437] width 1070 height 508
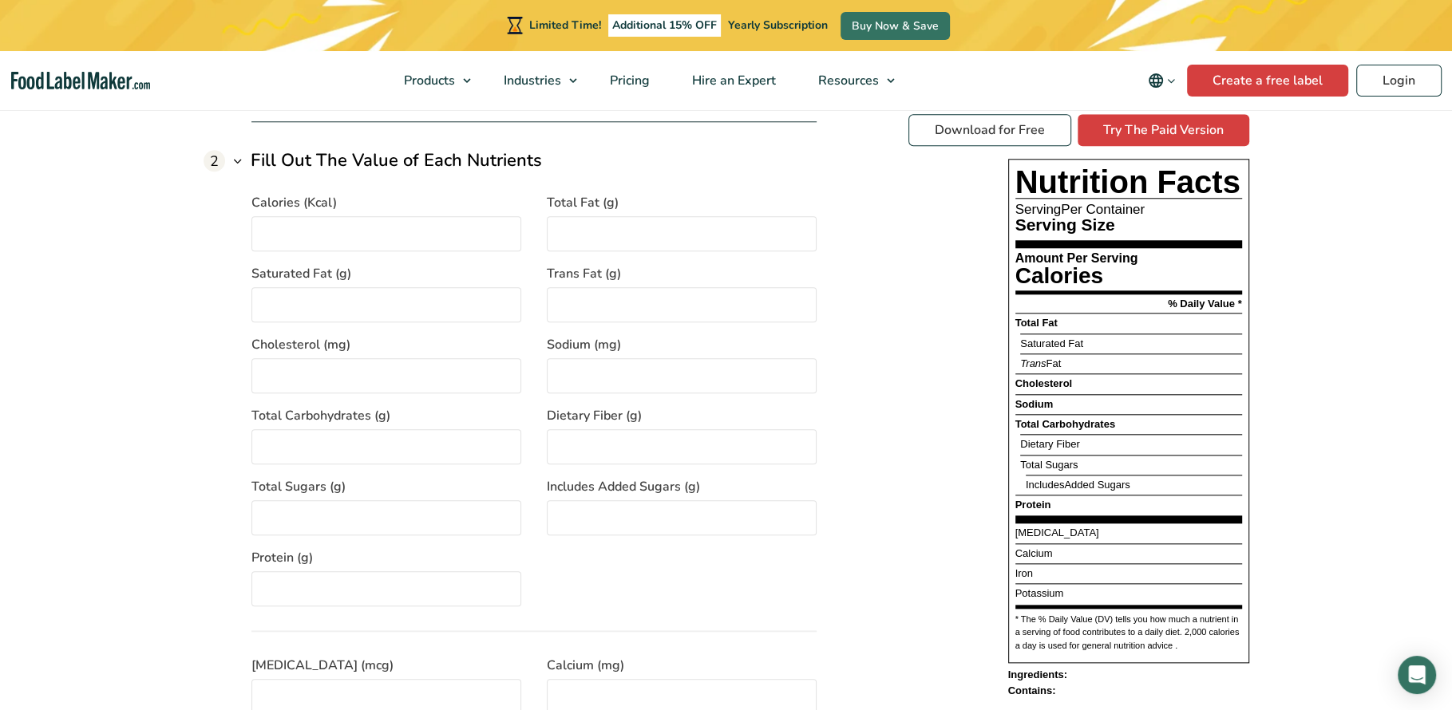
scroll to position [1265, 0]
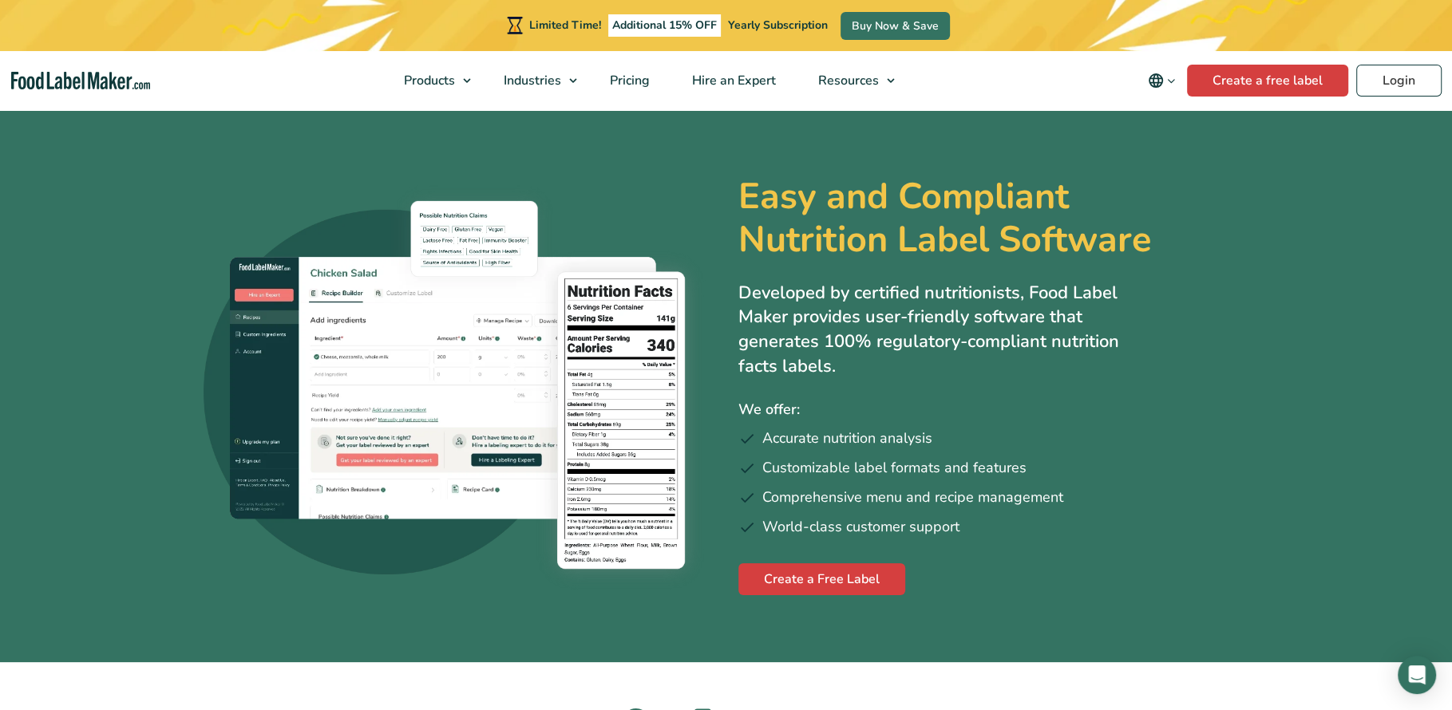
click at [312, 68] on nav "Products Food Nutrition Labelling Supplements Formulation & Labelling Industrie…" at bounding box center [726, 80] width 1452 height 59
